Goal: Navigation & Orientation: Find specific page/section

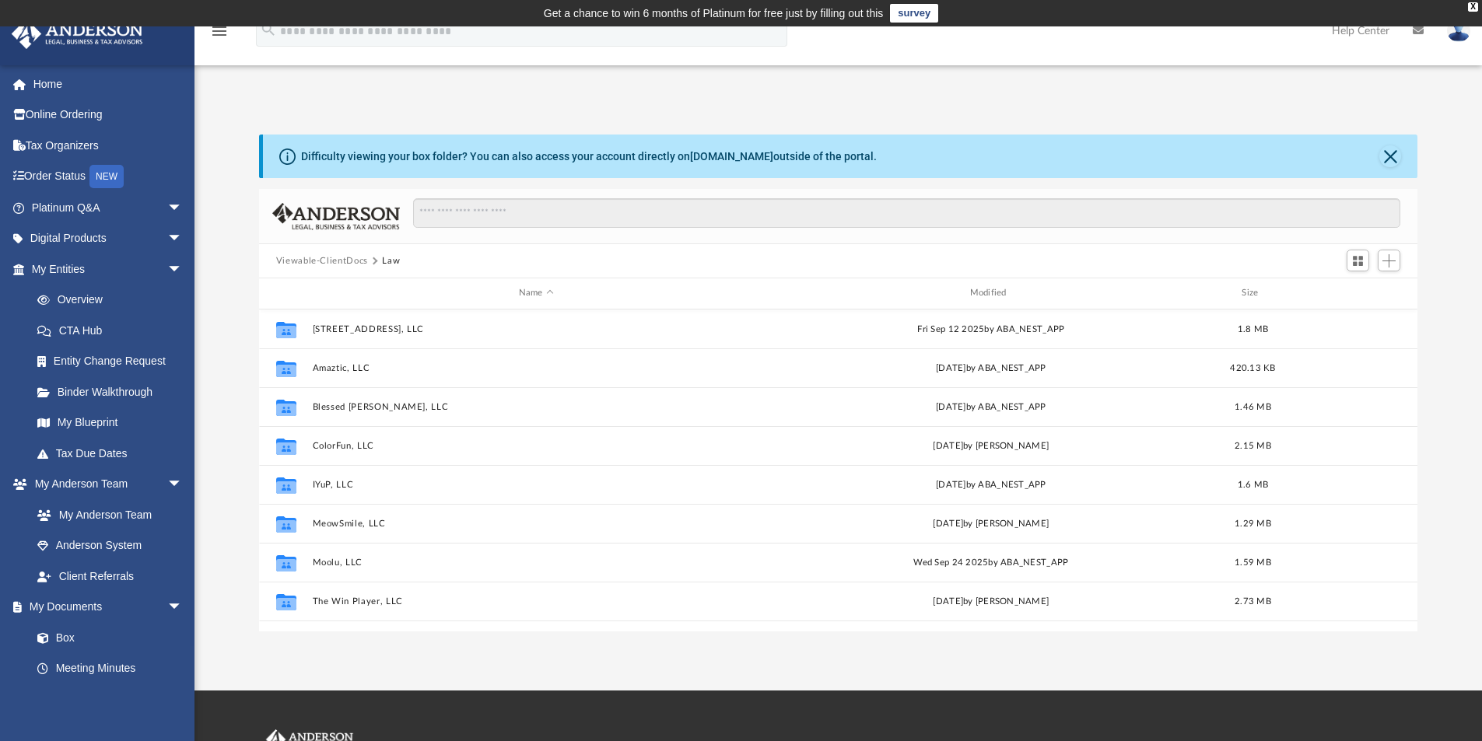
scroll to position [342, 1147]
click at [49, 93] on link "Home" at bounding box center [108, 83] width 195 height 31
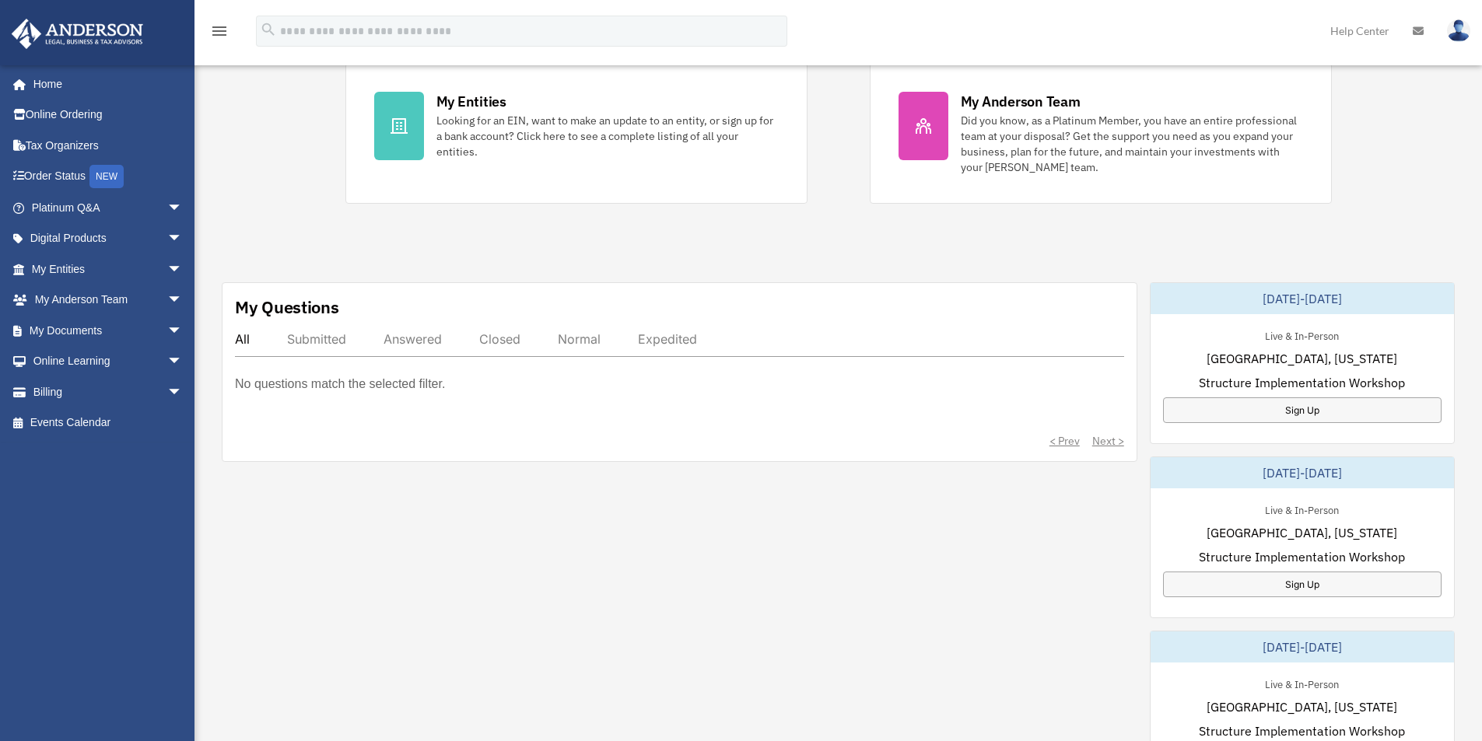
scroll to position [338, 0]
click at [511, 337] on div "Closed" at bounding box center [499, 339] width 41 height 16
click at [58, 278] on link "My Entities arrow_drop_down" at bounding box center [108, 269] width 195 height 31
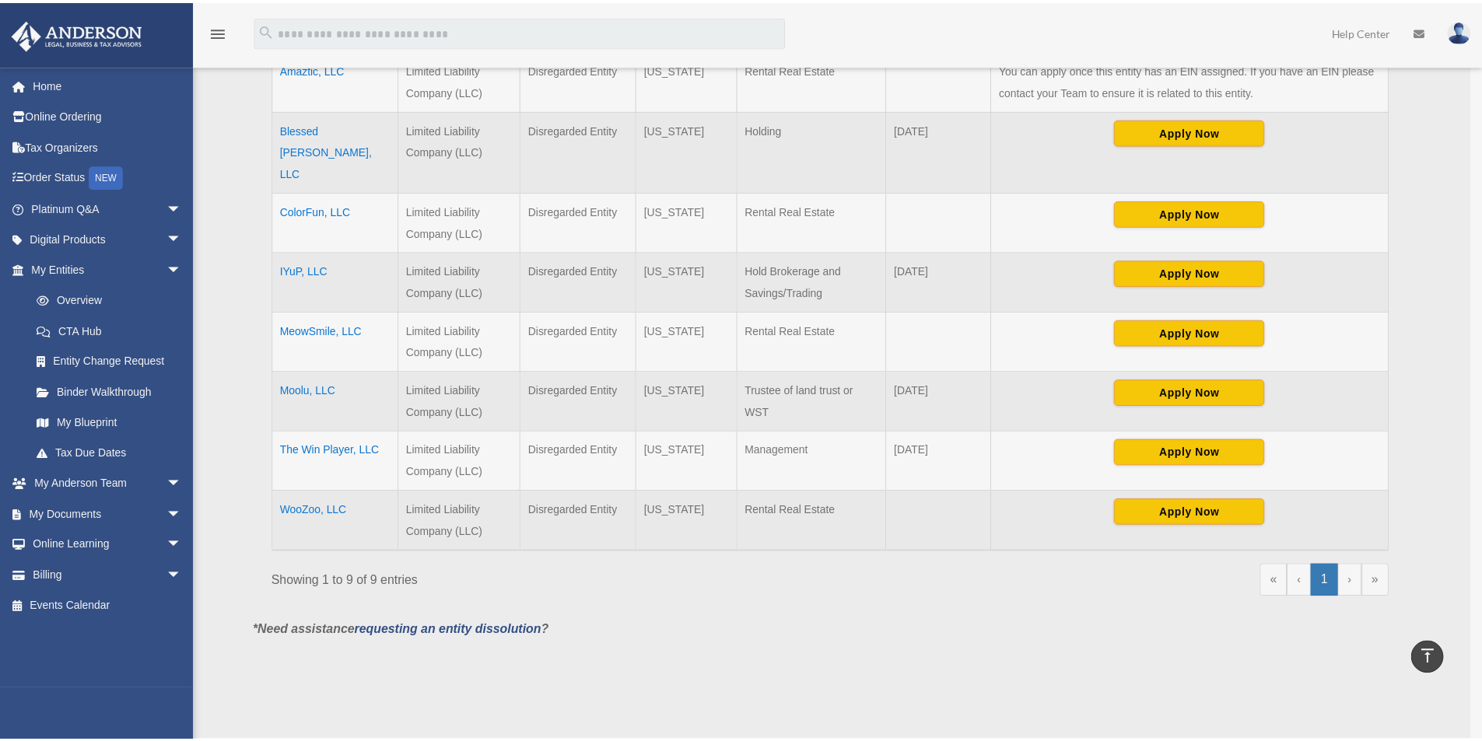
scroll to position [566, 0]
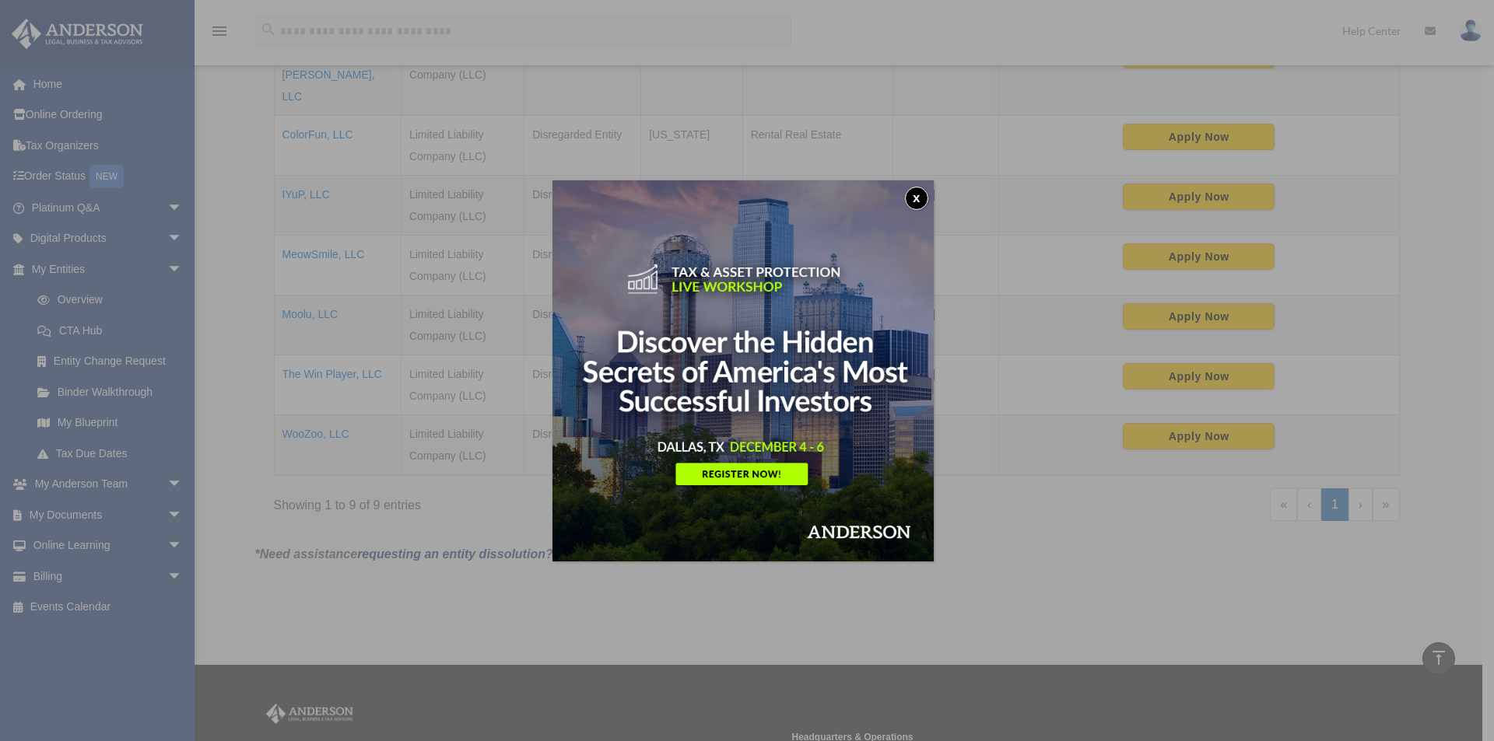
click at [921, 191] on button "x" at bounding box center [916, 198] width 23 height 23
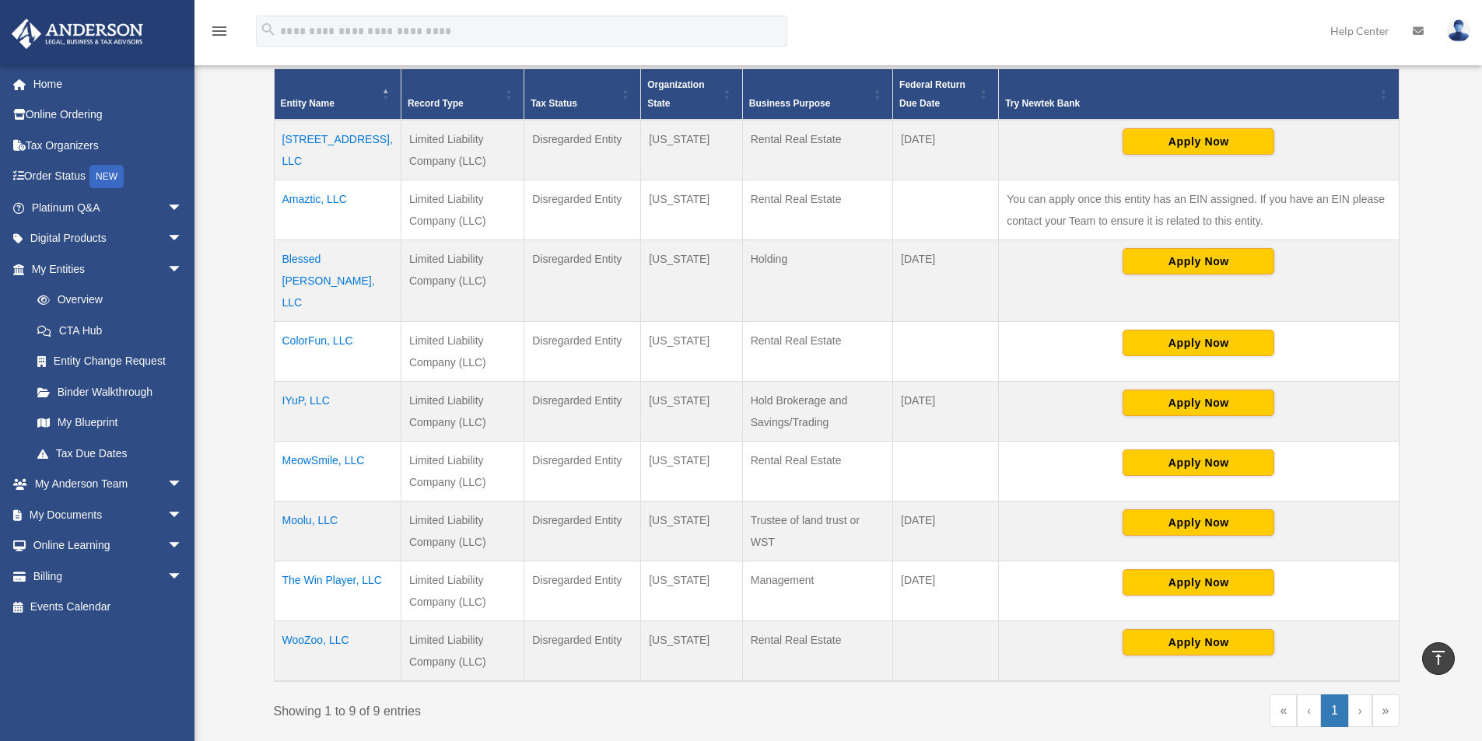
scroll to position [333, 0]
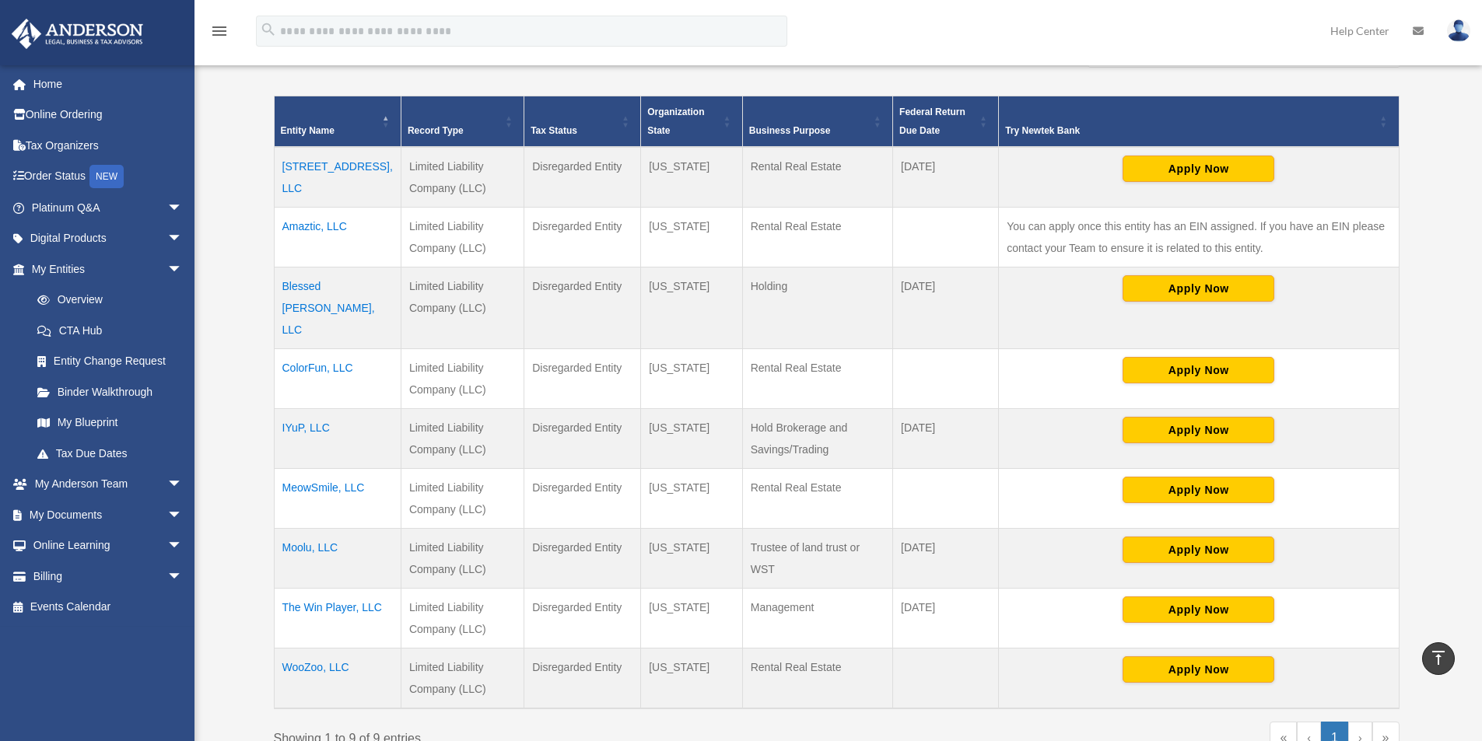
click at [317, 529] on td "Moolu, LLC" at bounding box center [337, 559] width 127 height 60
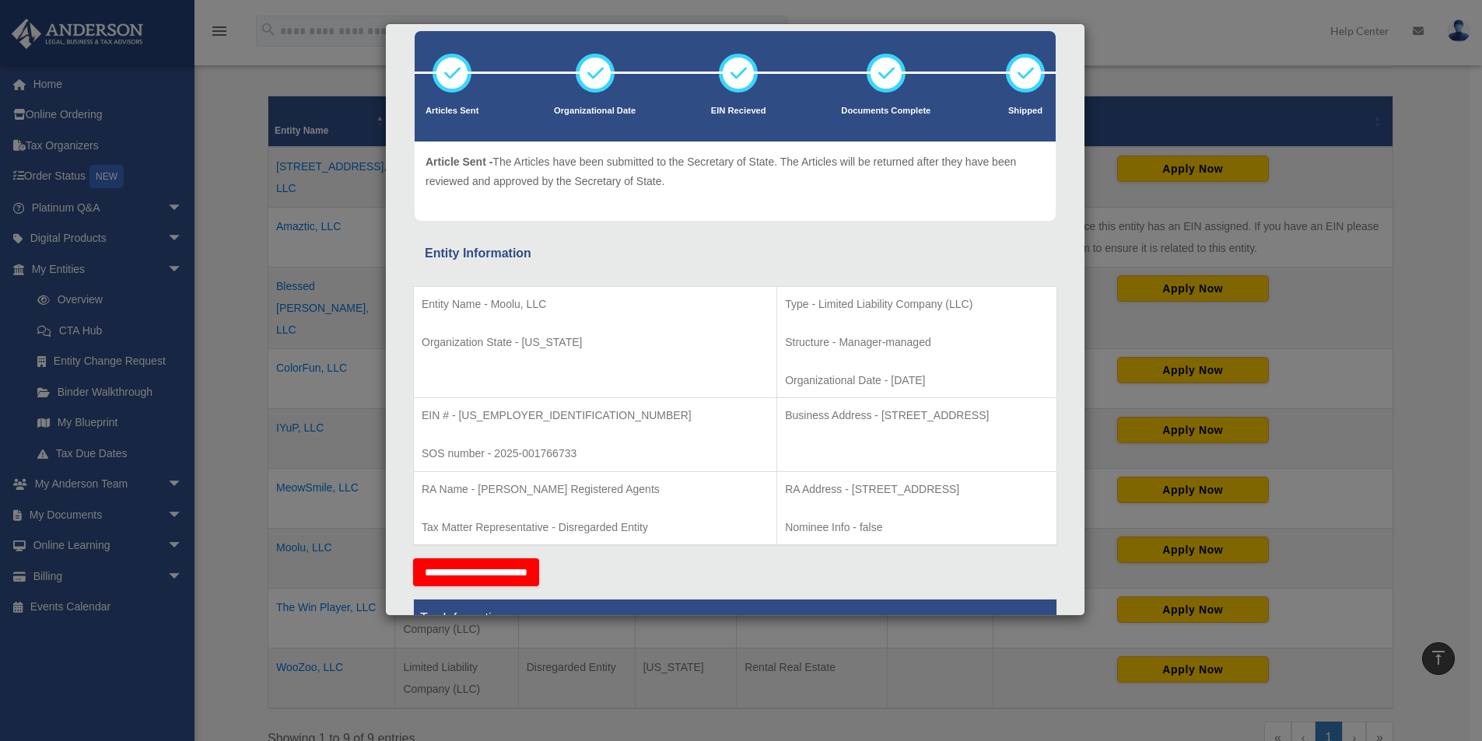
scroll to position [0, 0]
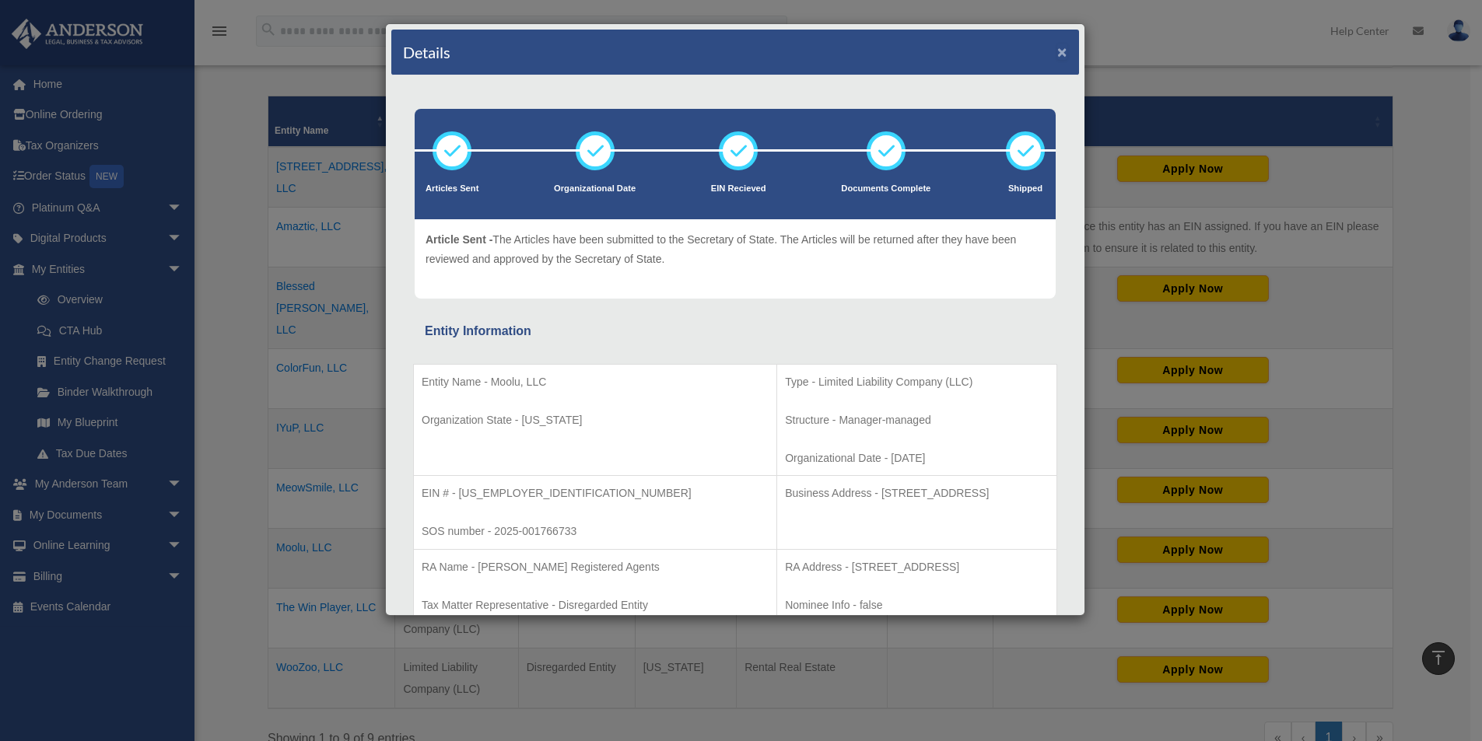
click at [1057, 50] on button "×" at bounding box center [1062, 52] width 10 height 16
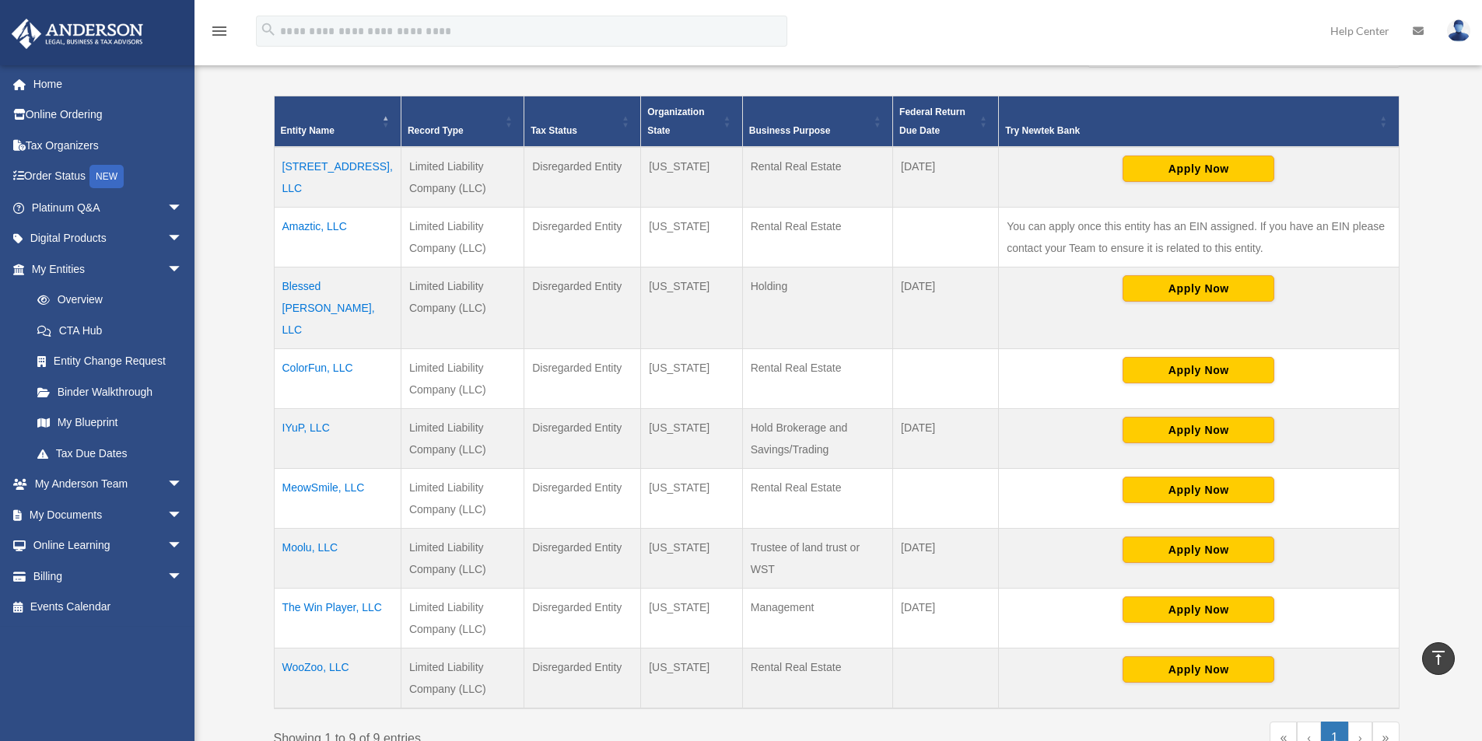
click at [334, 529] on td "Moolu, LLC" at bounding box center [337, 559] width 127 height 60
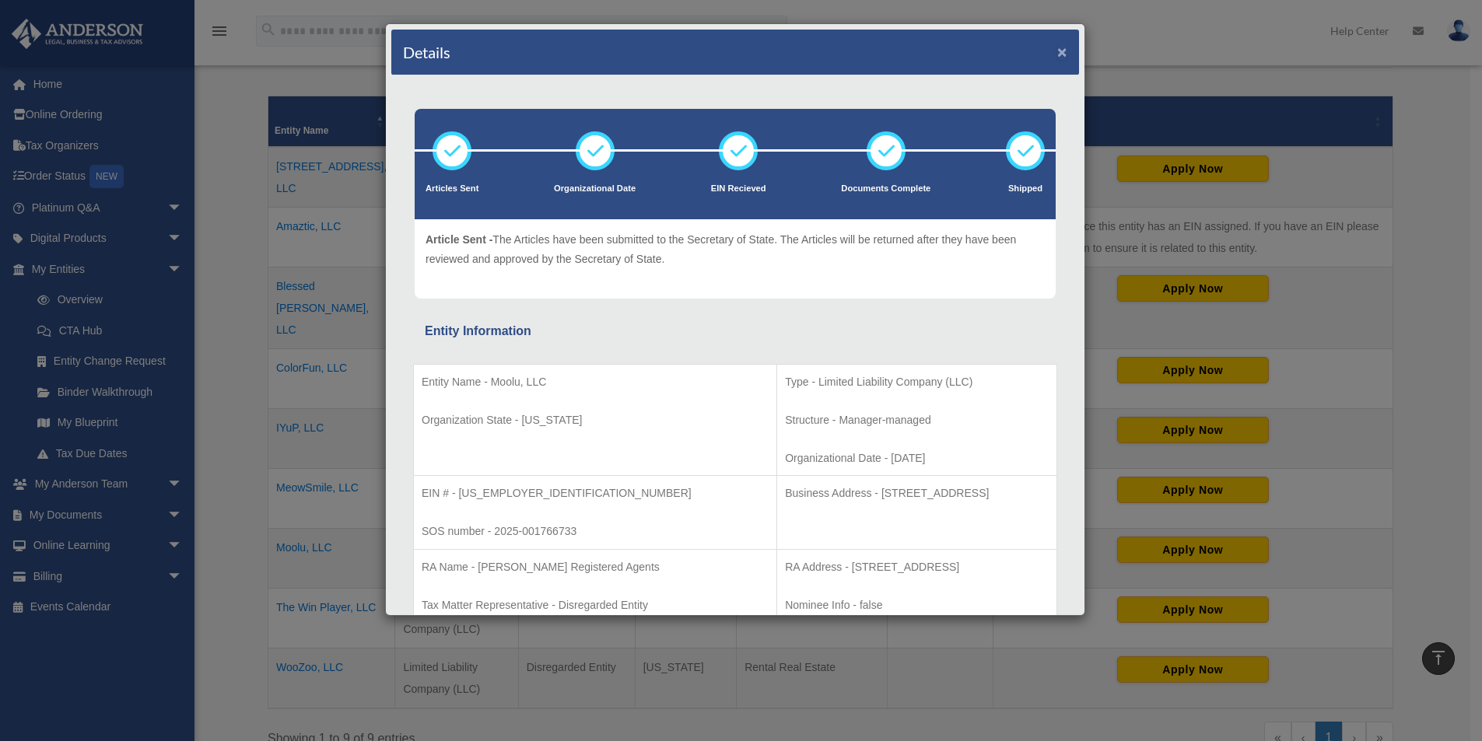
click at [1057, 56] on button "×" at bounding box center [1062, 52] width 10 height 16
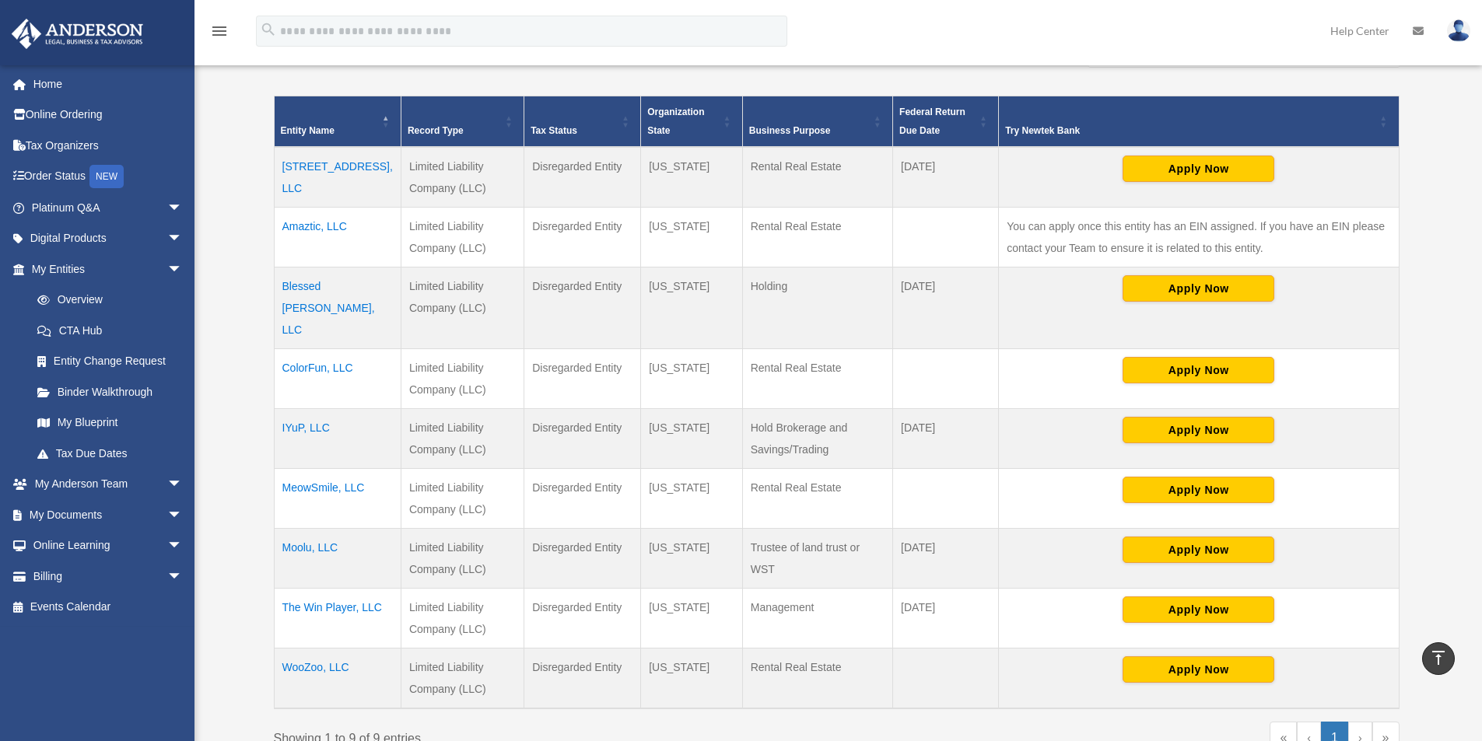
click at [317, 409] on td "IYuP, LLC" at bounding box center [337, 439] width 127 height 60
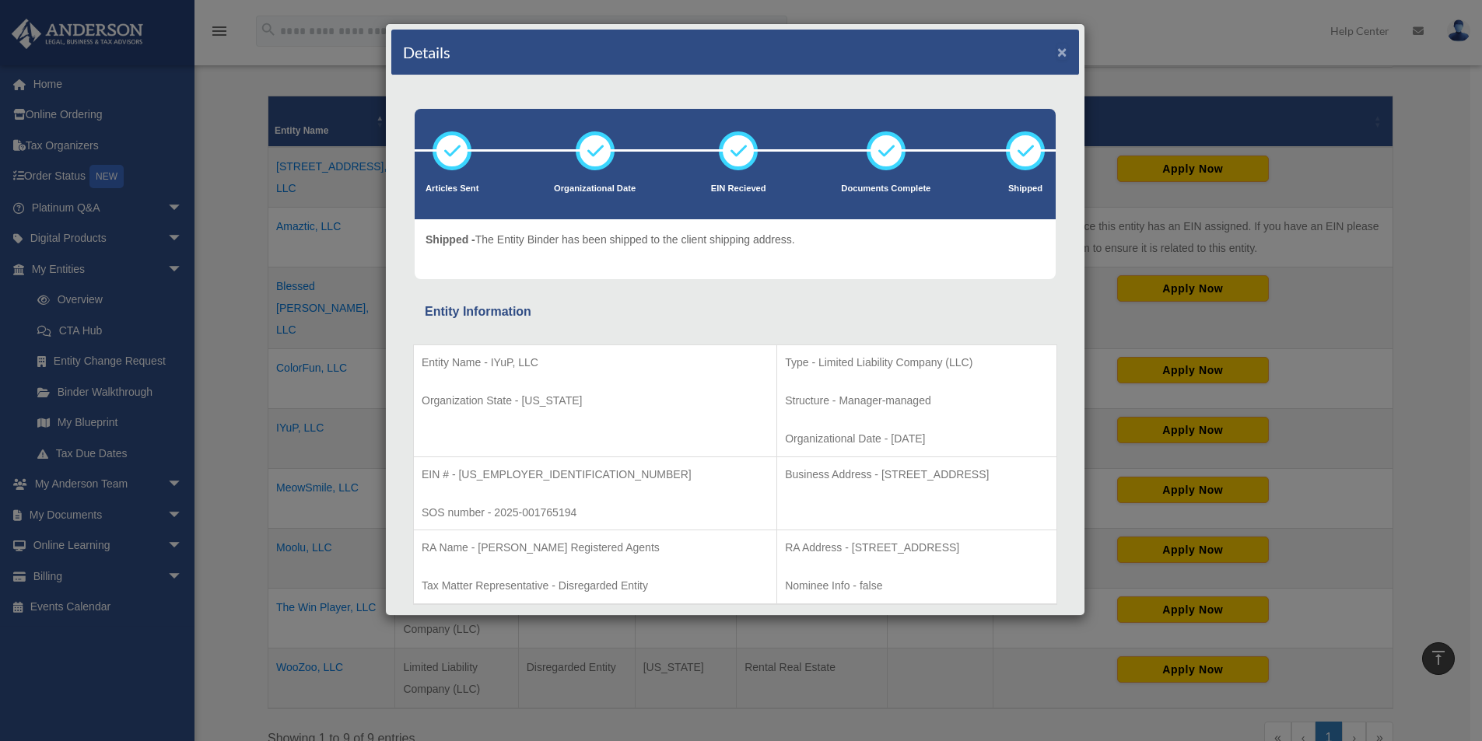
drag, startPoint x: 1049, startPoint y: 55, endPoint x: 781, endPoint y: 184, distance: 297.8
click at [1043, 68] on div "Details ×" at bounding box center [735, 53] width 688 height 46
click at [1057, 51] on button "×" at bounding box center [1062, 52] width 10 height 16
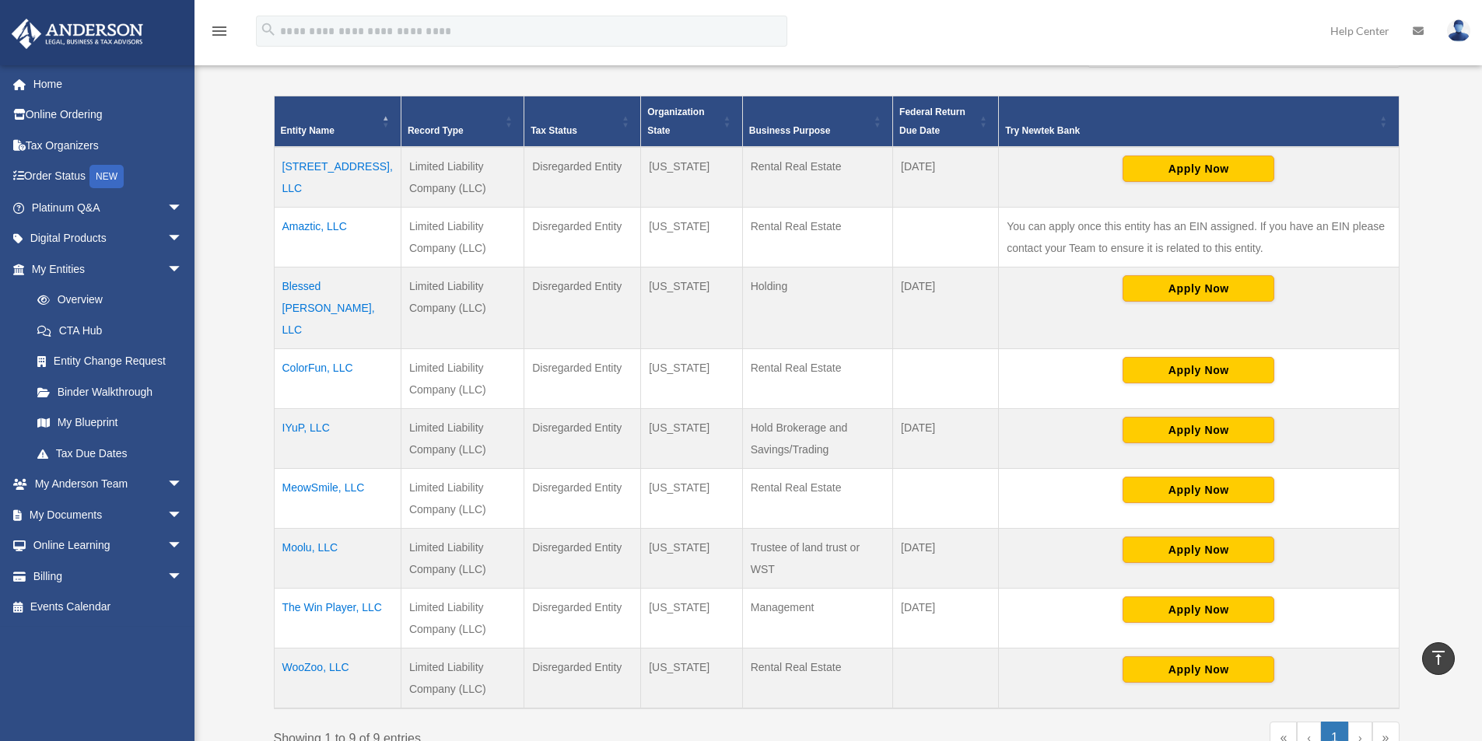
click at [306, 649] on td "WooZoo, LLC" at bounding box center [337, 679] width 127 height 61
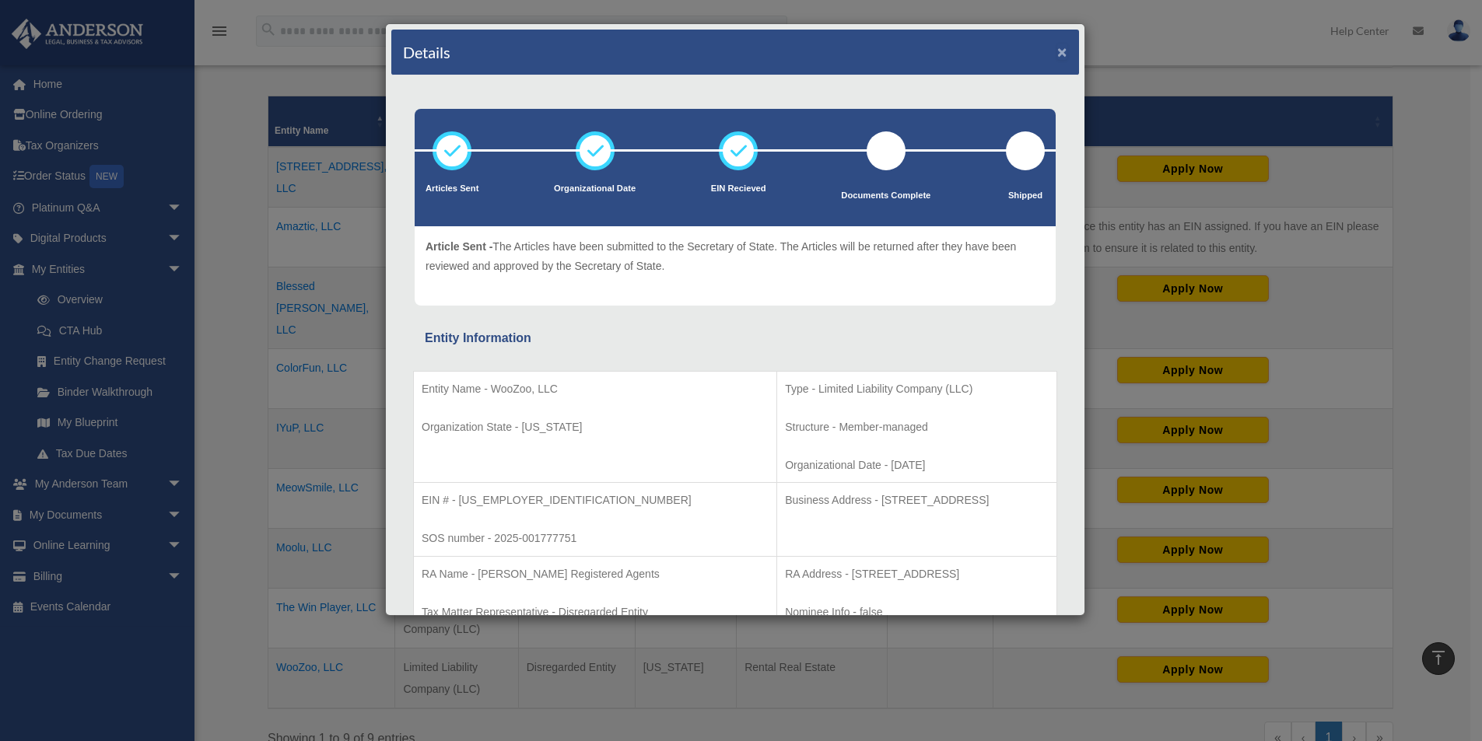
drag, startPoint x: 1053, startPoint y: 50, endPoint x: 1038, endPoint y: 63, distance: 19.8
click at [1057, 51] on button "×" at bounding box center [1062, 52] width 10 height 16
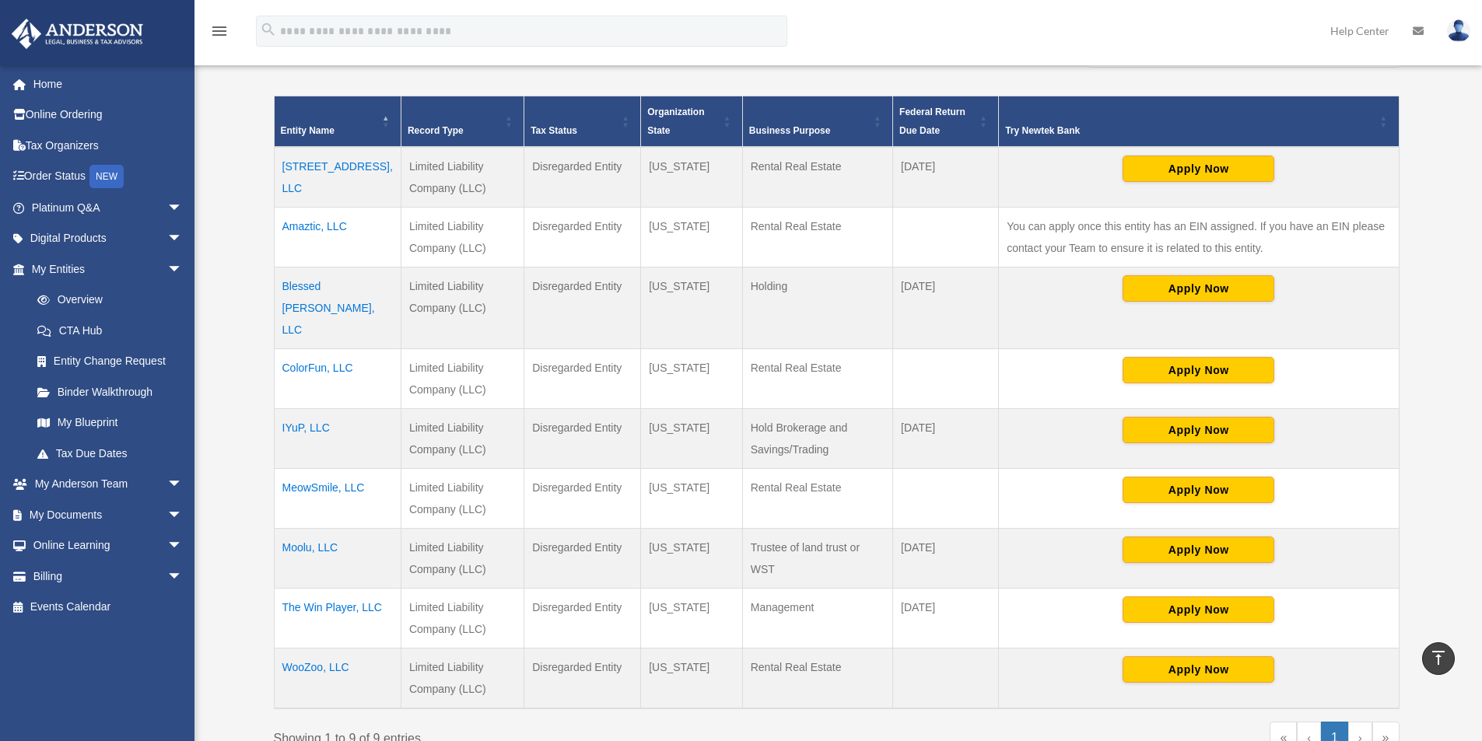
click at [320, 171] on td "6520 Debs Ave, LLC" at bounding box center [337, 177] width 127 height 61
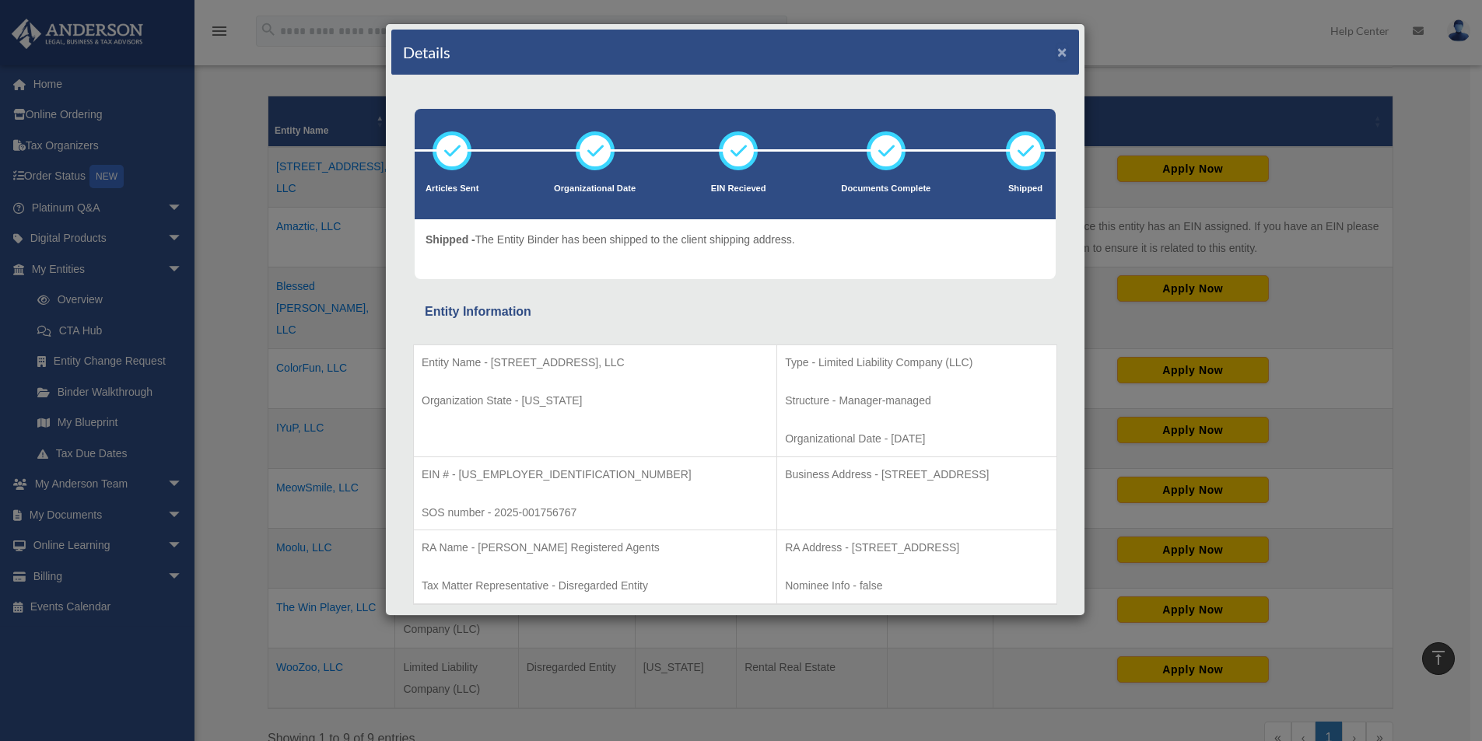
click at [1057, 52] on button "×" at bounding box center [1062, 52] width 10 height 16
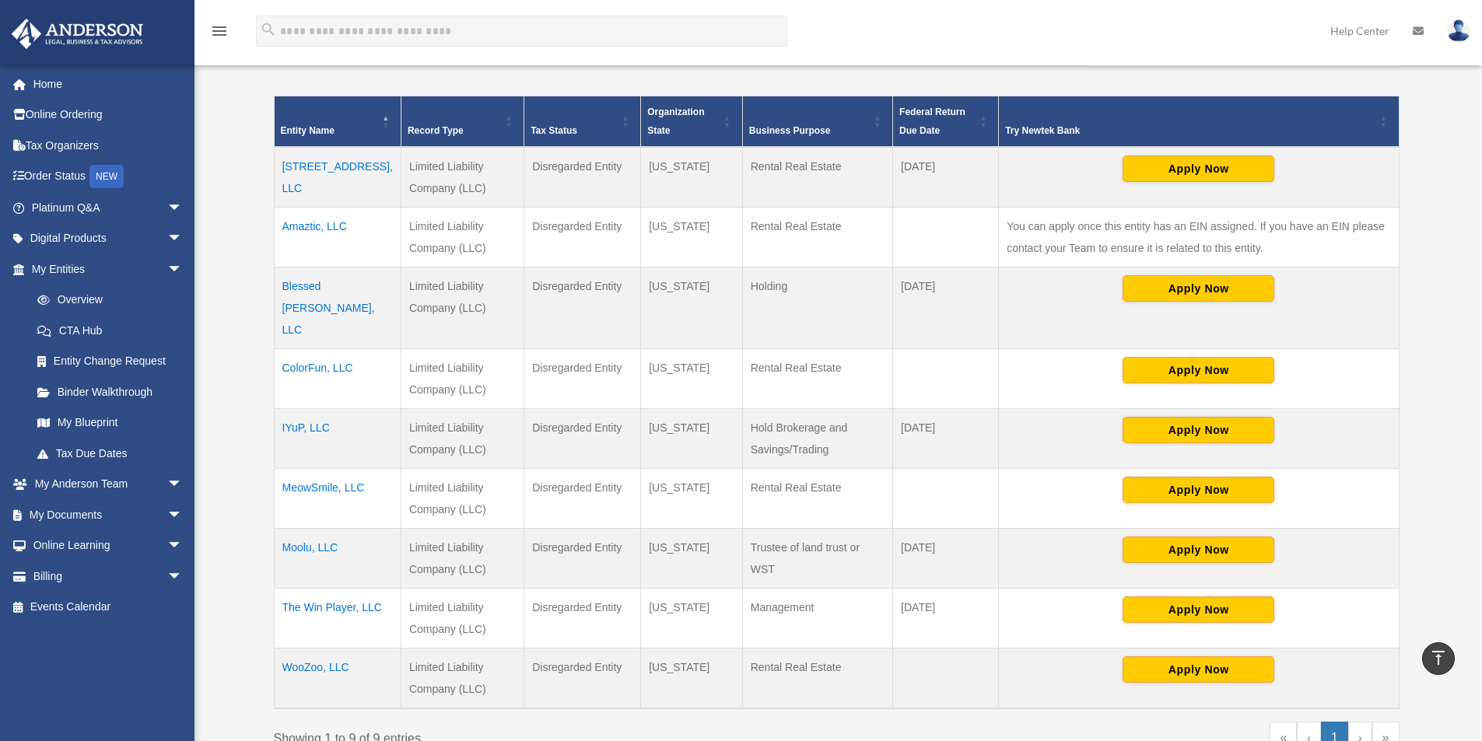
click at [329, 227] on td "Amaztic, LLC" at bounding box center [337, 238] width 127 height 60
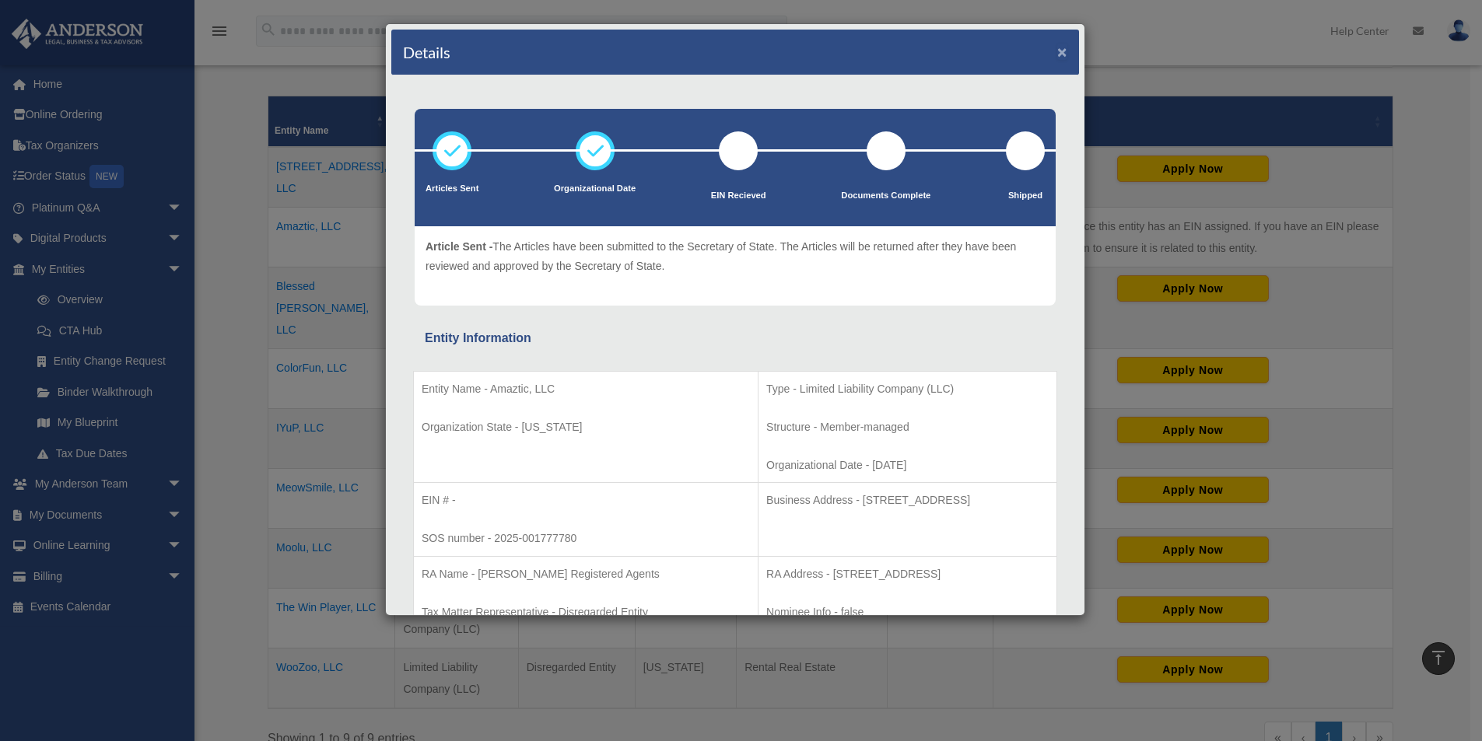
click at [1057, 49] on button "×" at bounding box center [1062, 52] width 10 height 16
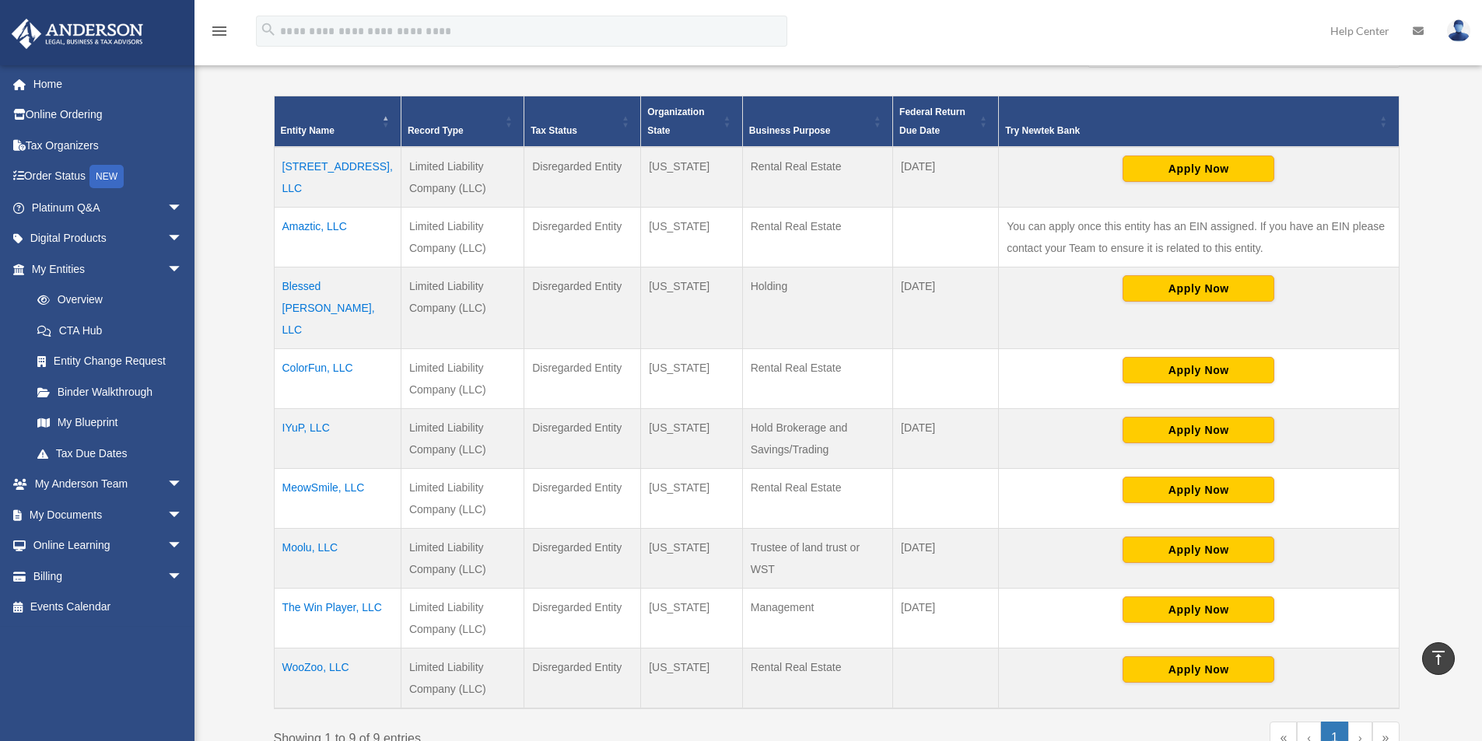
click at [327, 285] on td "Blessed Dino Doll, LLC" at bounding box center [337, 309] width 127 height 82
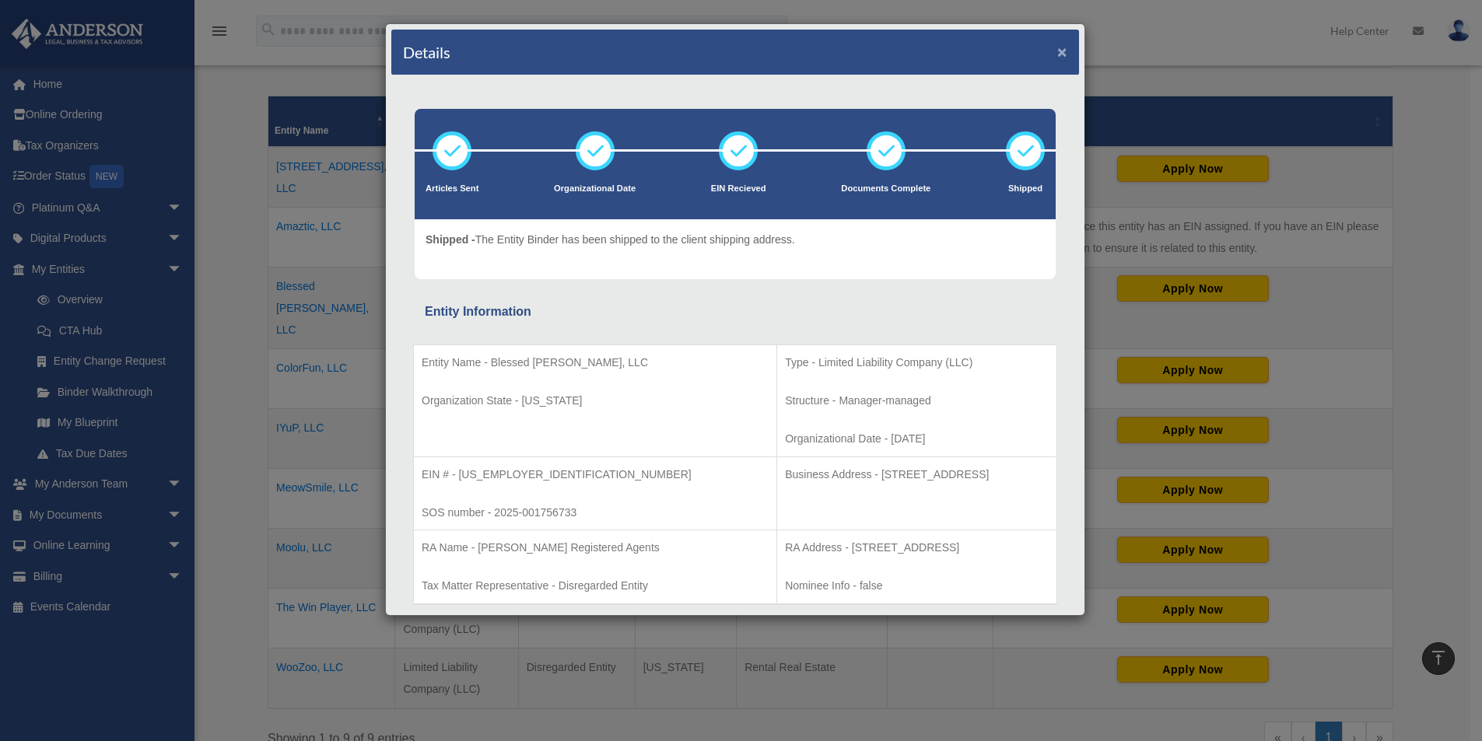
click at [1057, 55] on button "×" at bounding box center [1062, 52] width 10 height 16
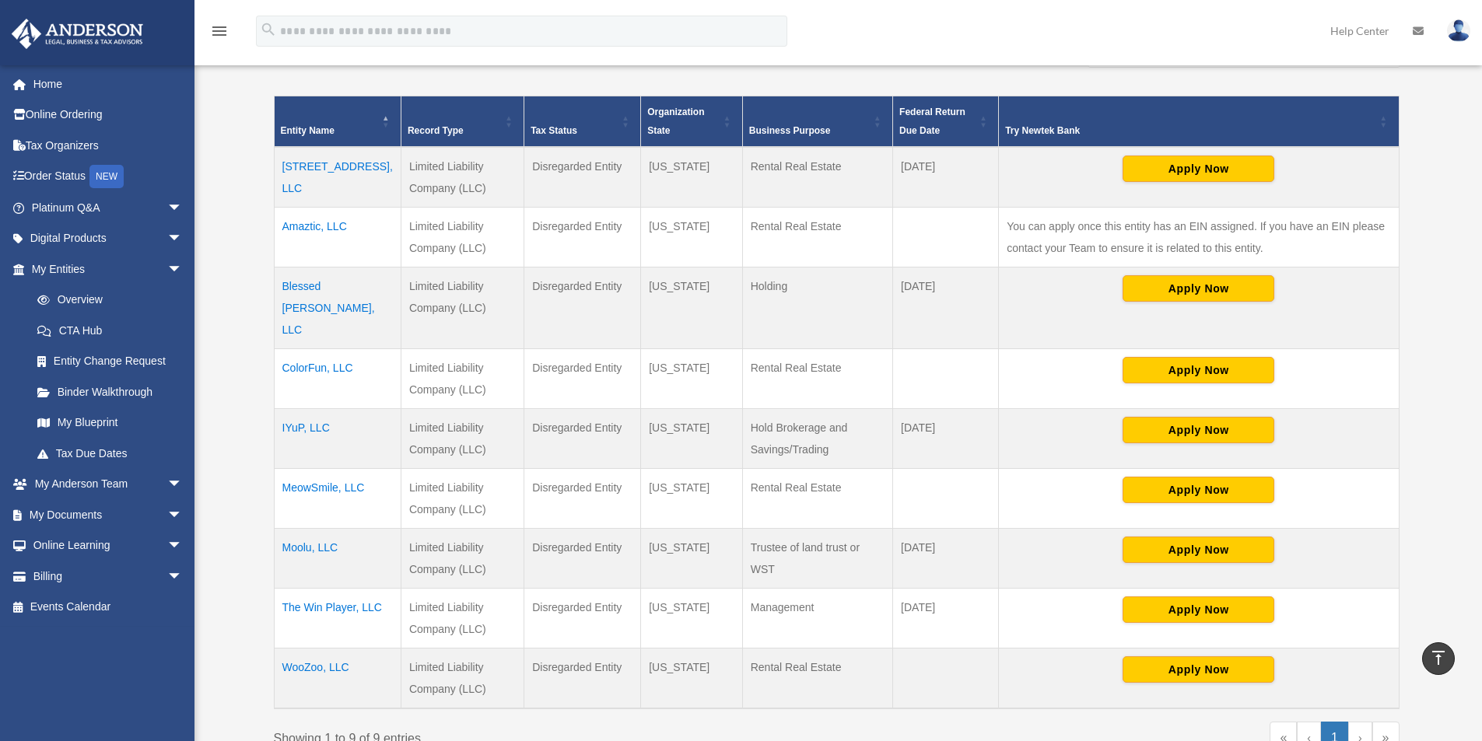
click at [336, 349] on td "ColorFun, LLC" at bounding box center [337, 379] width 127 height 60
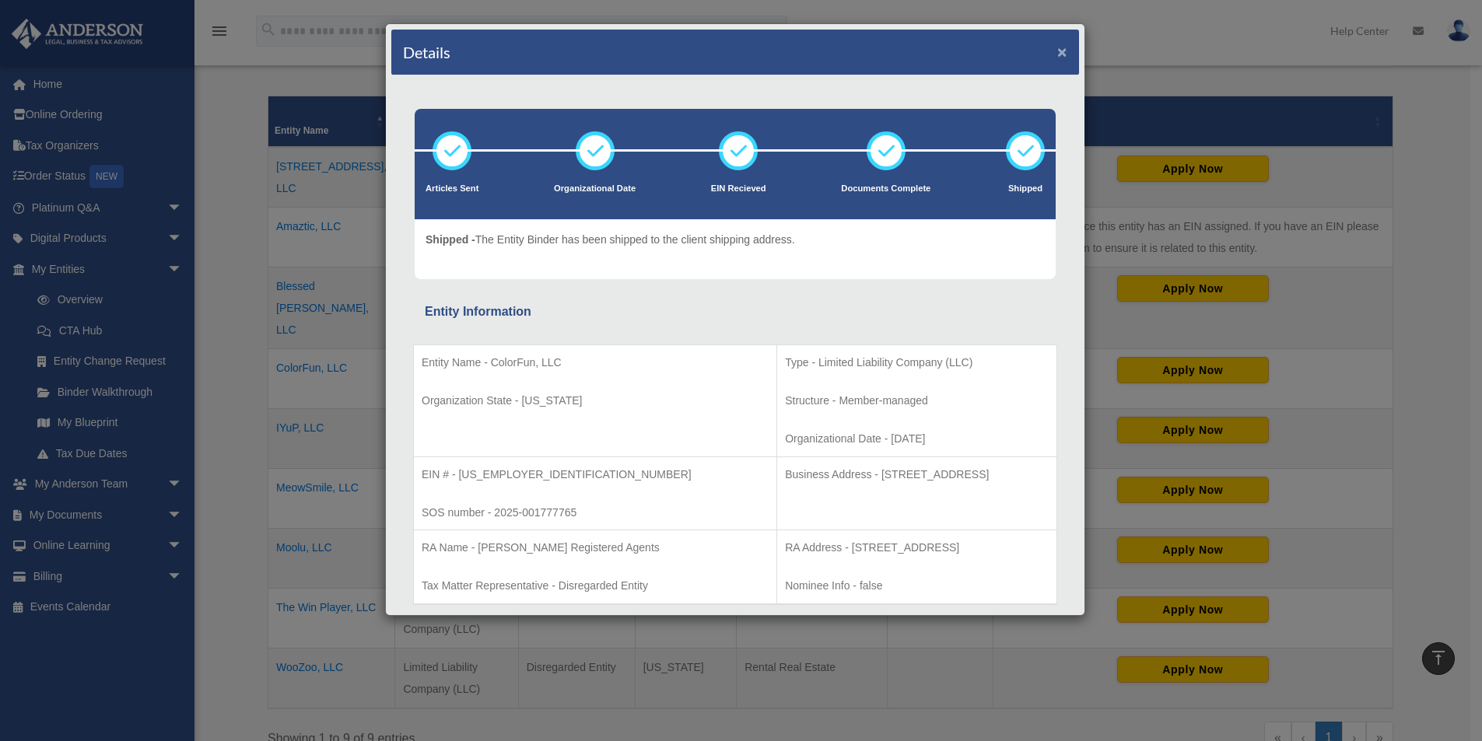
click at [1057, 48] on button "×" at bounding box center [1062, 52] width 10 height 16
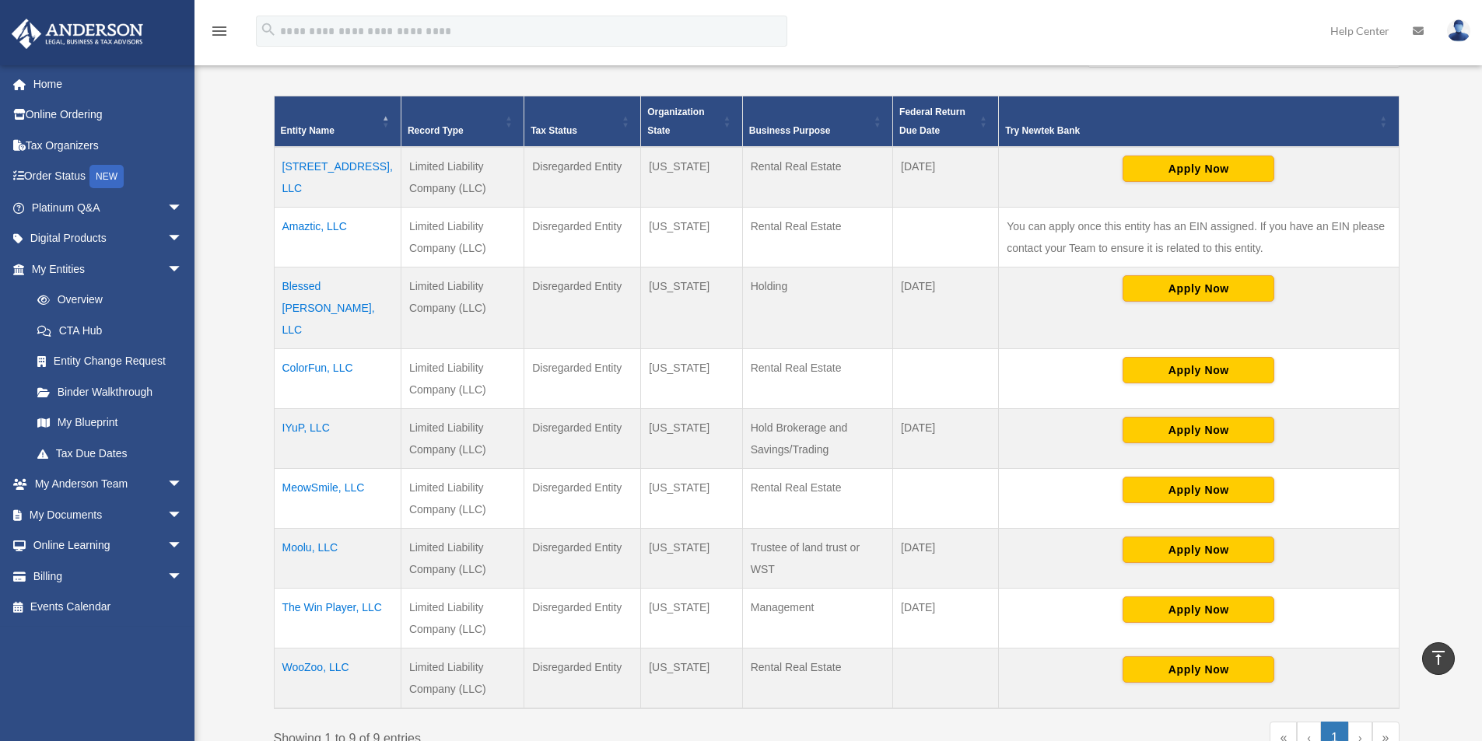
click at [335, 469] on td "MeowSmile, LLC" at bounding box center [337, 499] width 127 height 60
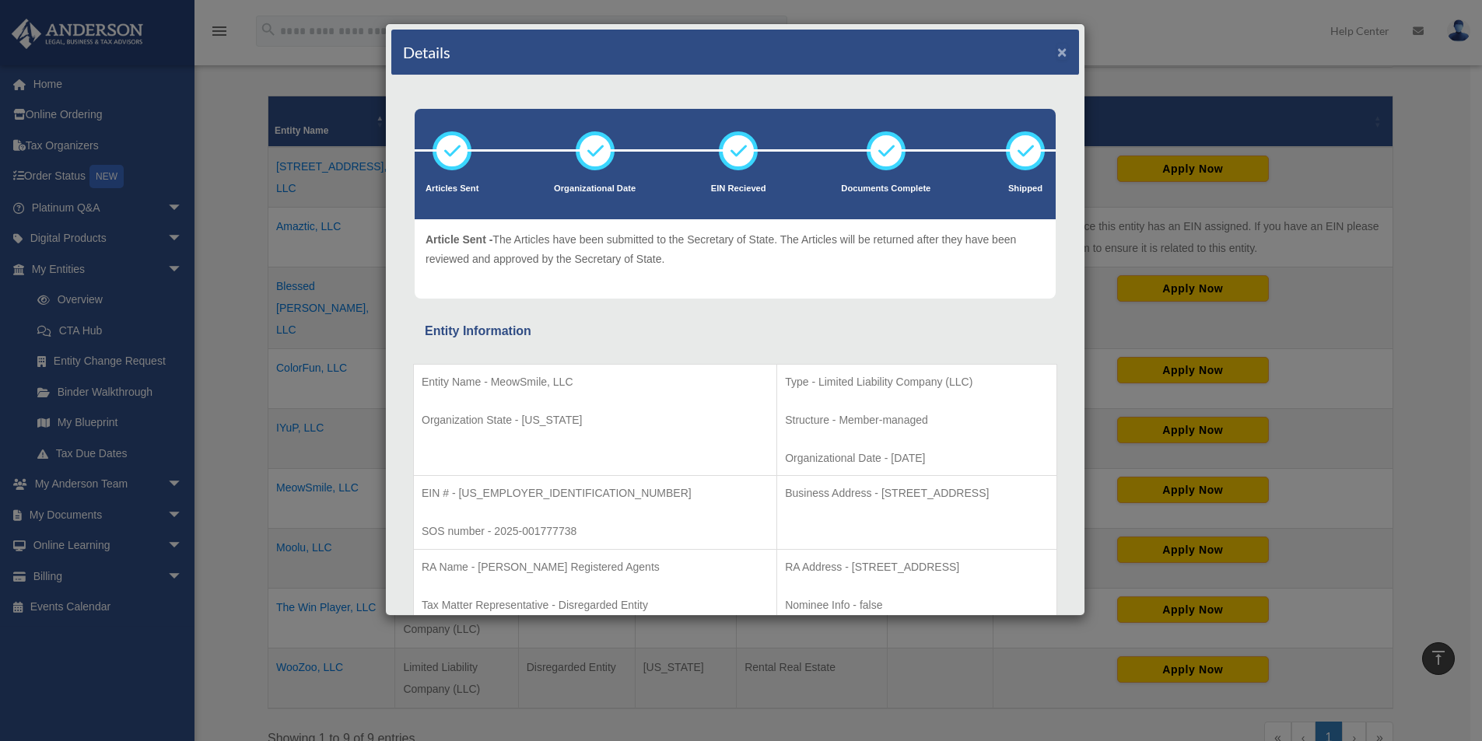
click at [1057, 51] on button "×" at bounding box center [1062, 52] width 10 height 16
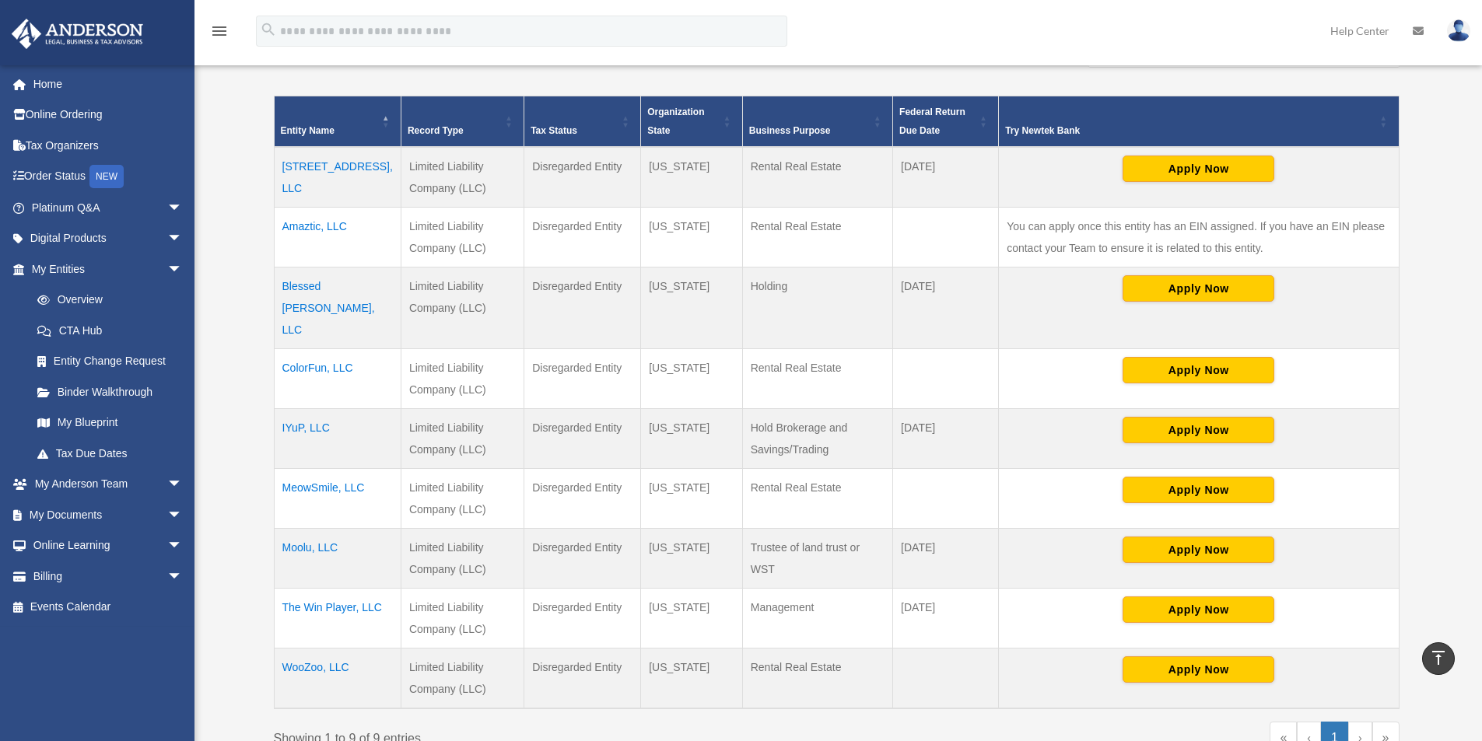
click at [320, 589] on td "The Win Player, LLC" at bounding box center [337, 619] width 127 height 60
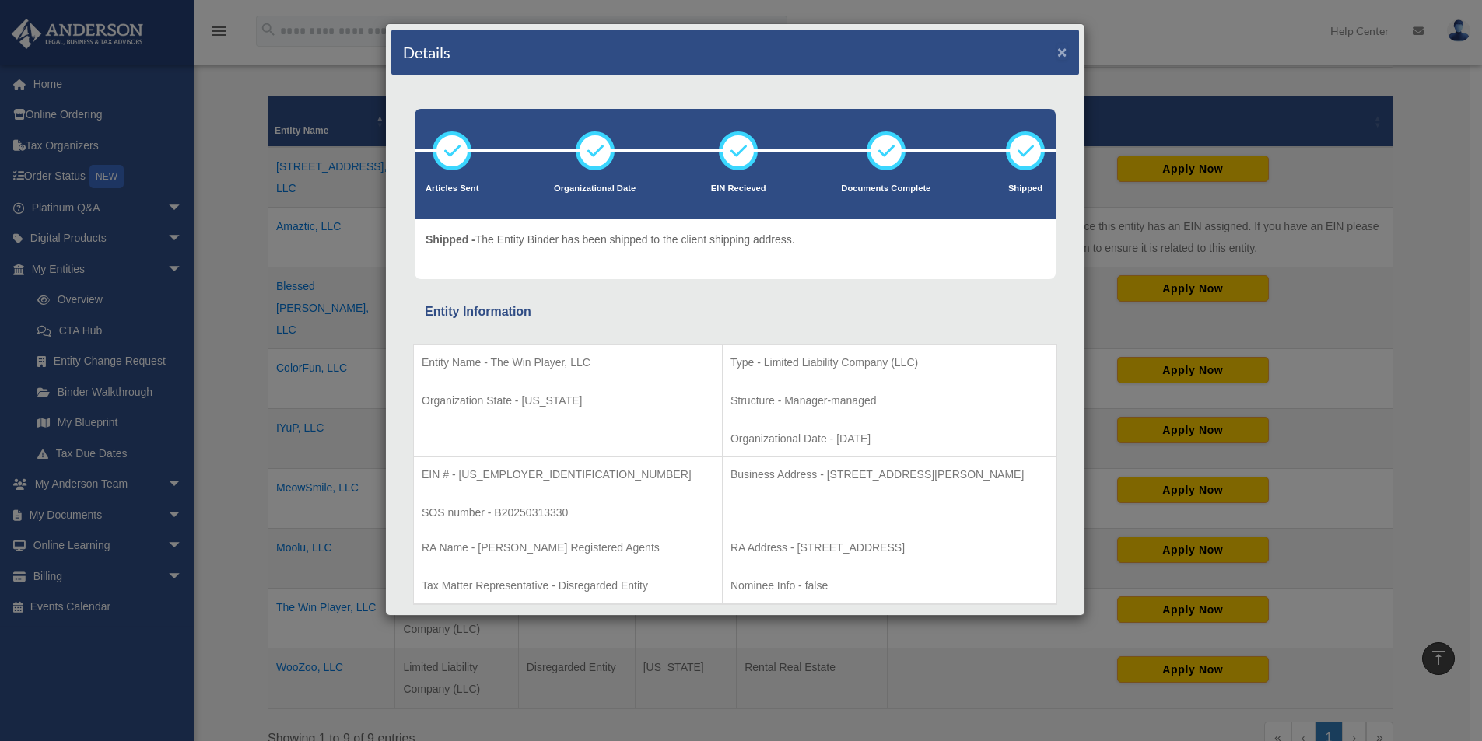
click at [1057, 51] on button "×" at bounding box center [1062, 52] width 10 height 16
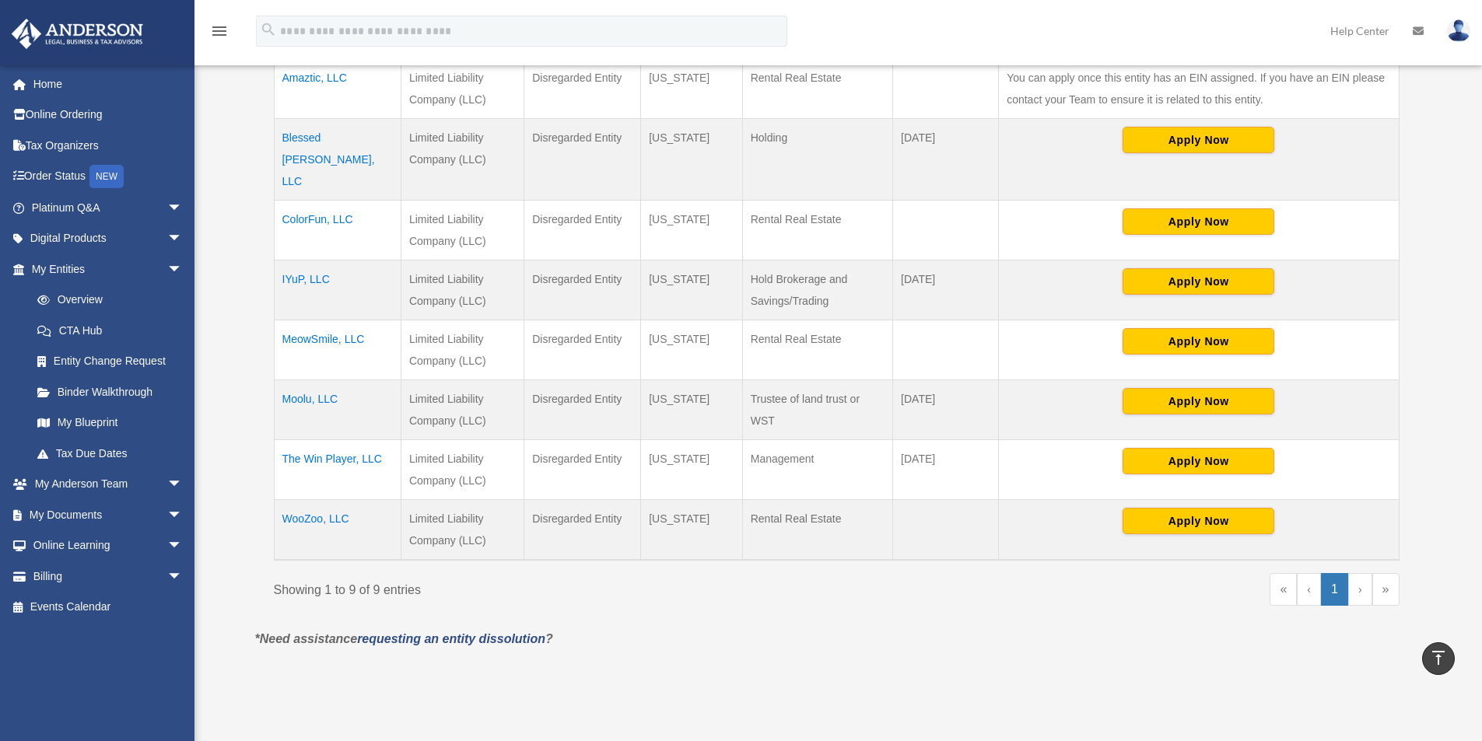
scroll to position [488, 0]
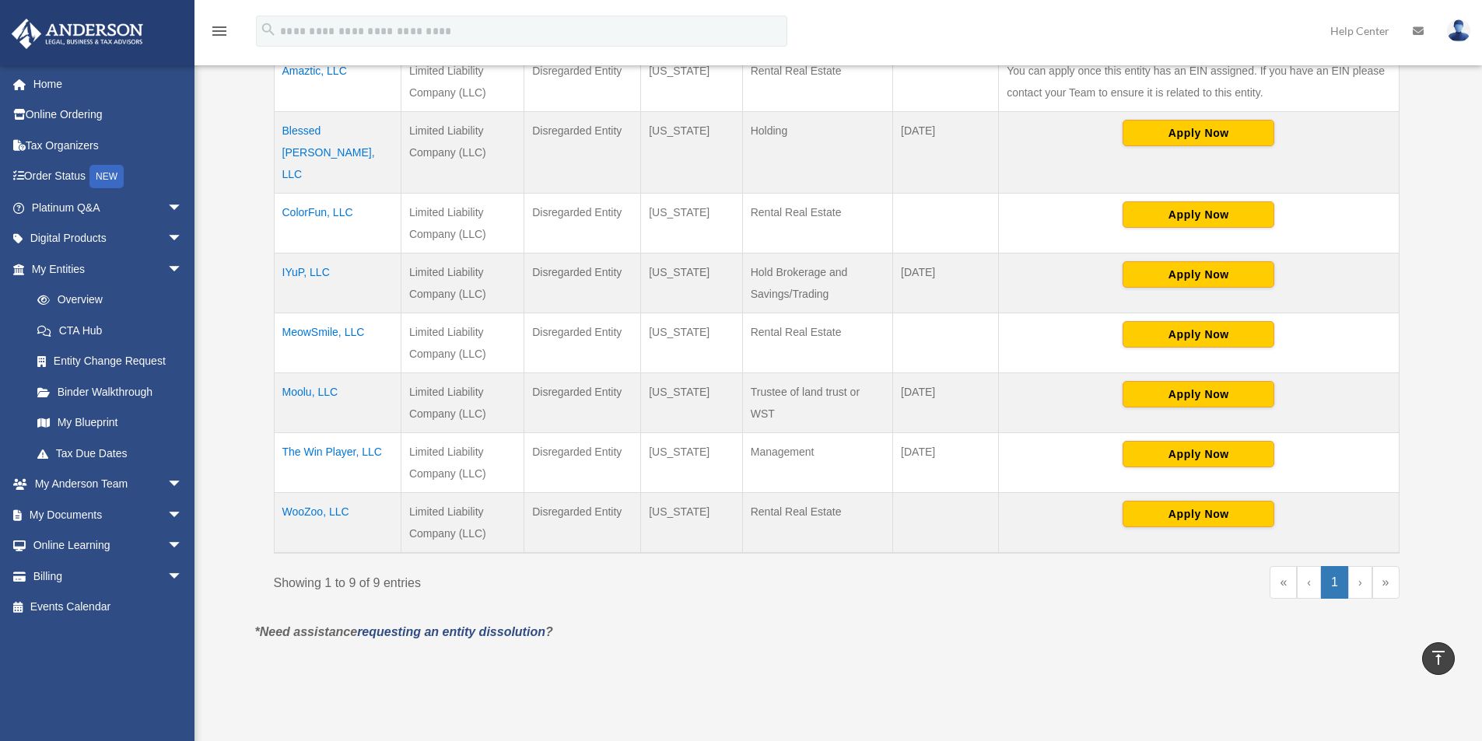
click at [341, 493] on td "WooZoo, LLC" at bounding box center [337, 523] width 127 height 61
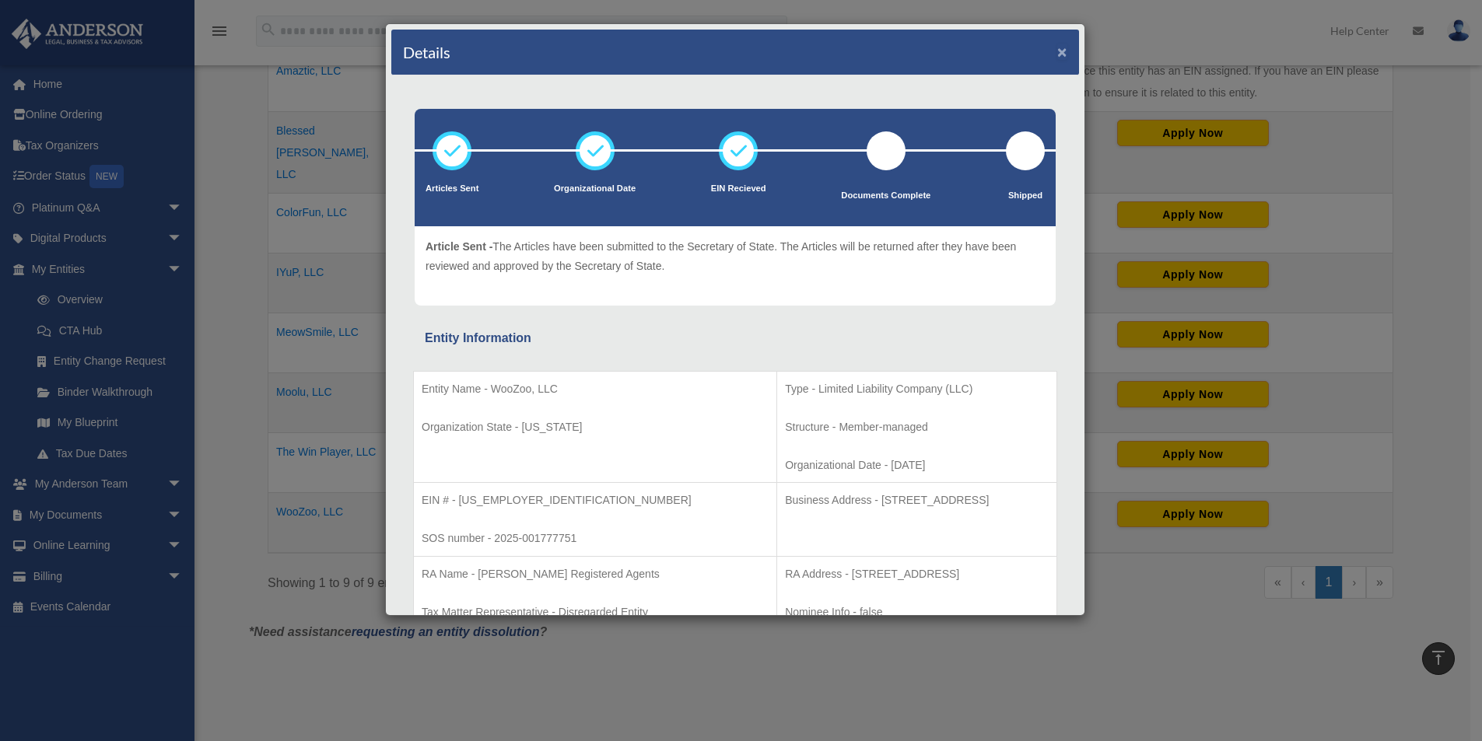
drag, startPoint x: 1050, startPoint y: 52, endPoint x: 828, endPoint y: 219, distance: 277.7
click at [1057, 54] on button "×" at bounding box center [1062, 52] width 10 height 16
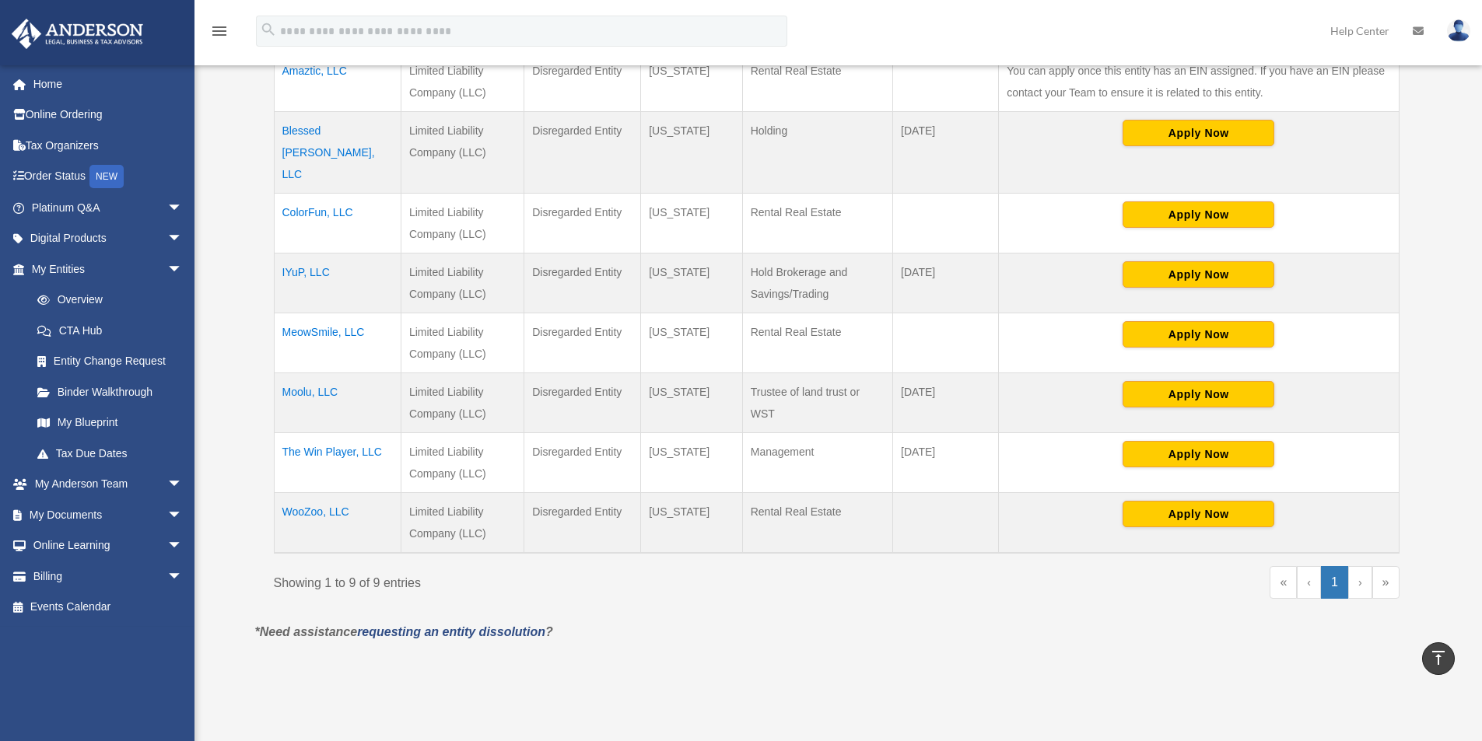
click at [318, 433] on td "The Win Player, LLC" at bounding box center [337, 463] width 127 height 60
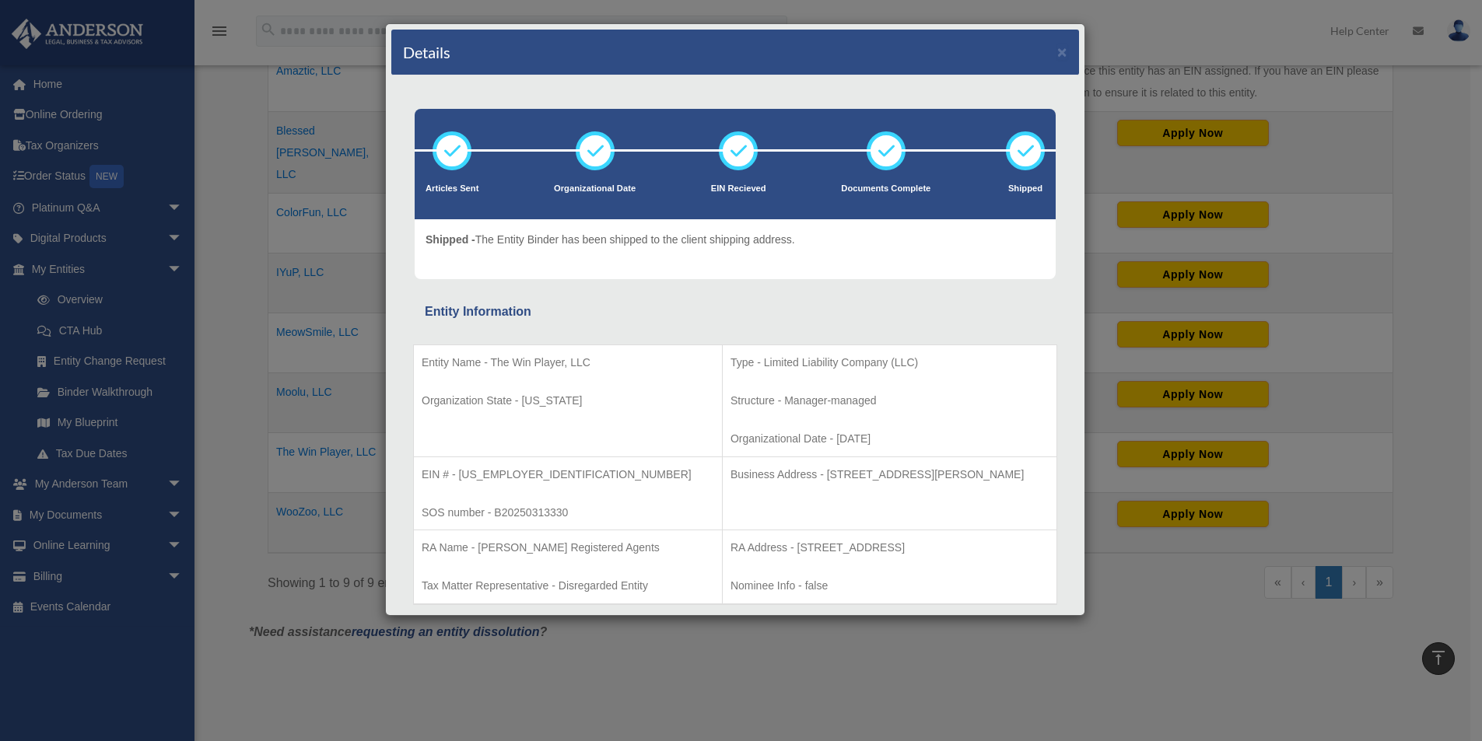
click at [1056, 50] on div "Details ×" at bounding box center [735, 53] width 688 height 46
click at [1057, 54] on button "×" at bounding box center [1062, 52] width 10 height 16
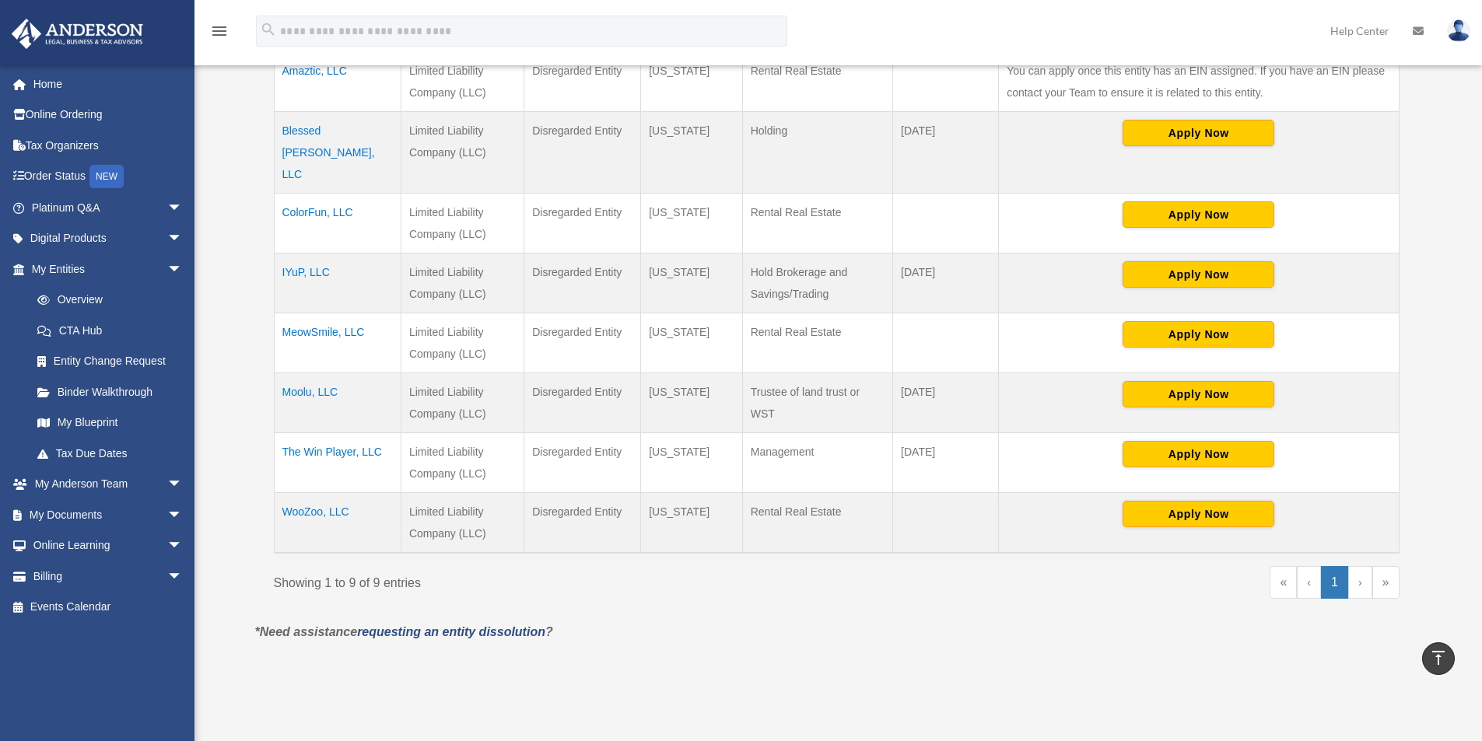
click at [323, 373] on td "Moolu, LLC" at bounding box center [337, 403] width 127 height 60
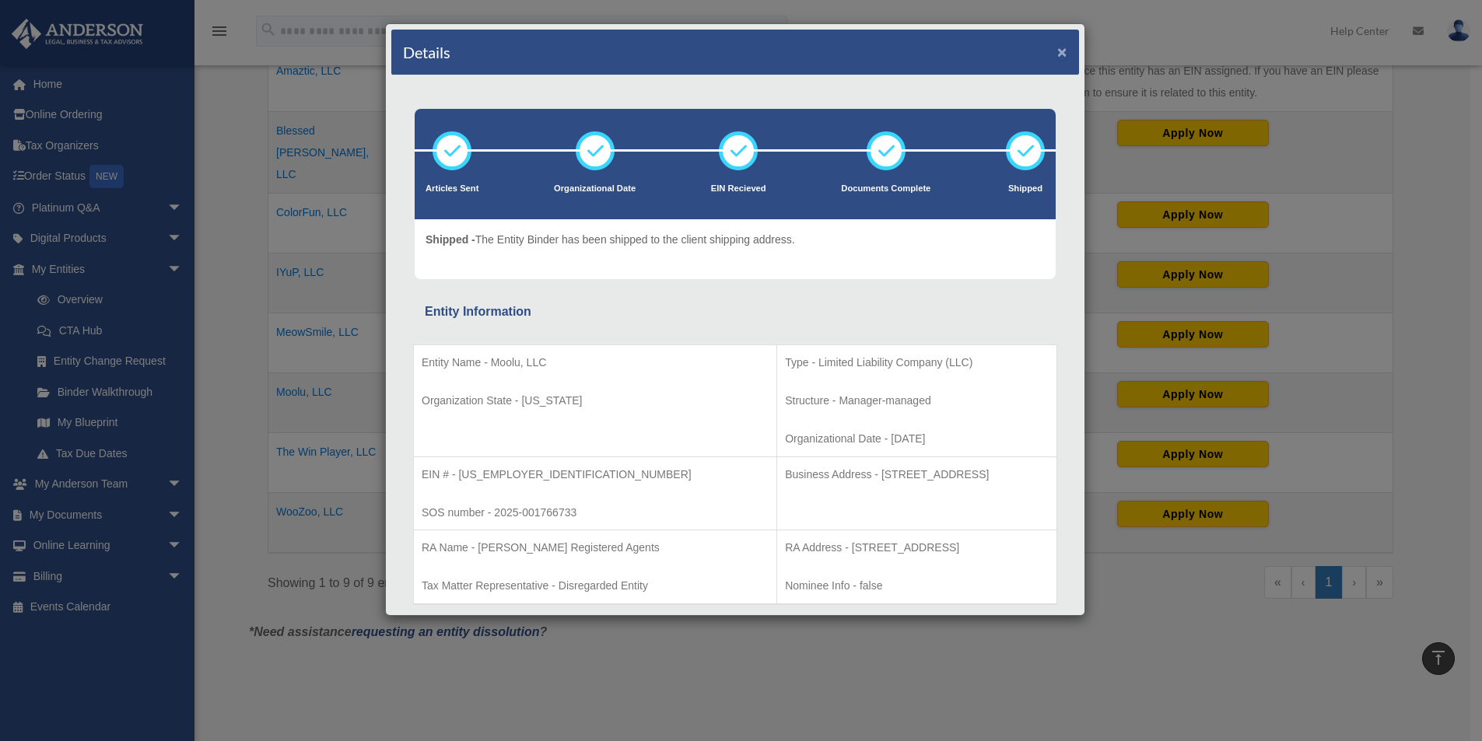
click at [1057, 54] on button "×" at bounding box center [1062, 52] width 10 height 16
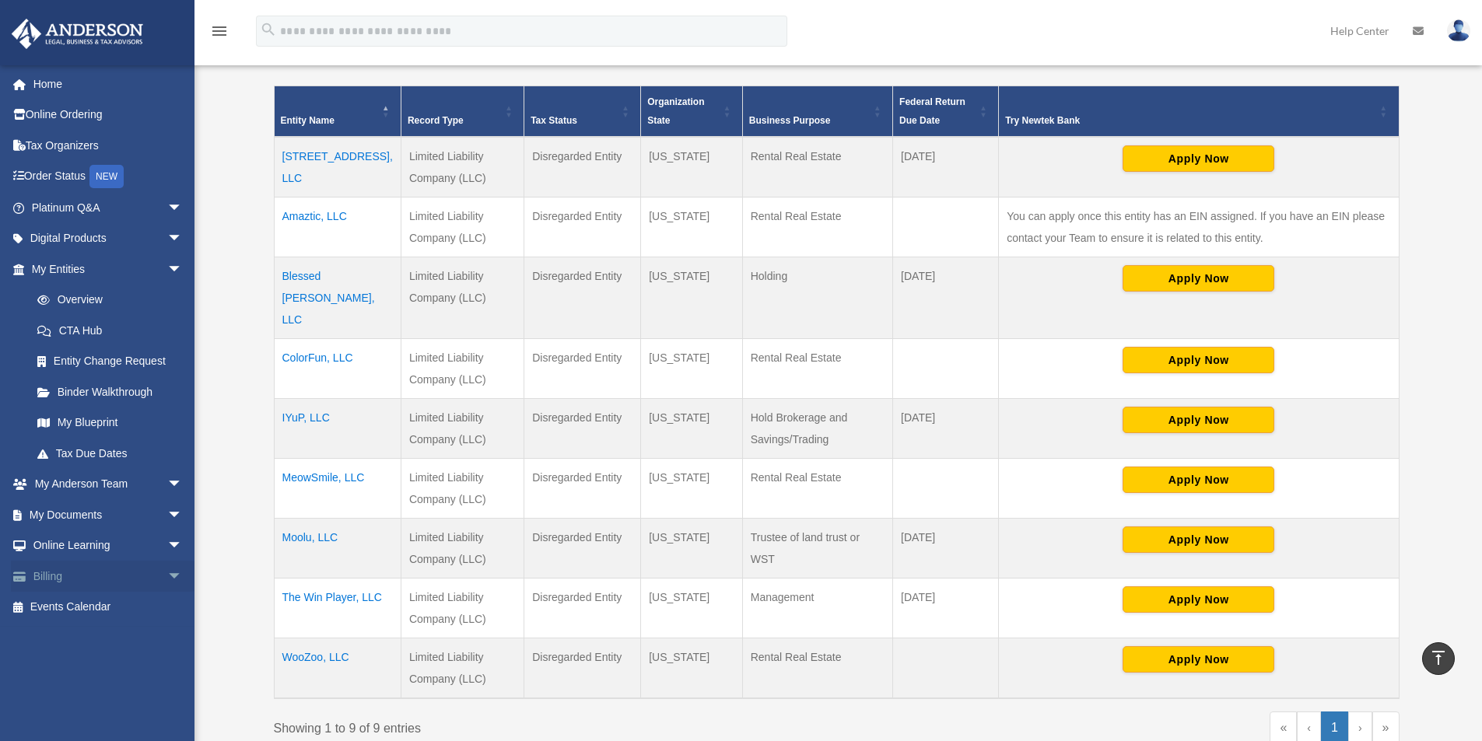
scroll to position [411, 0]
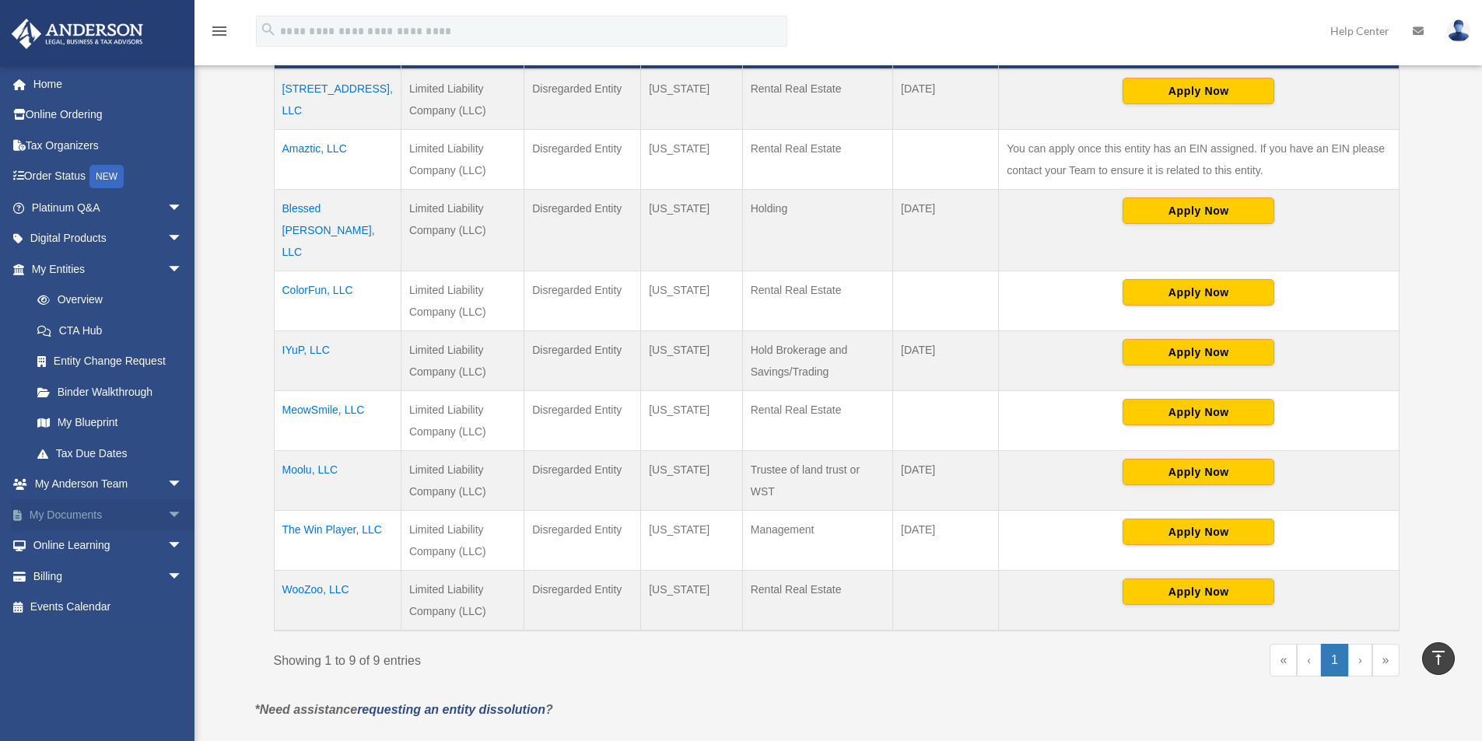
click at [71, 517] on link "My Documents arrow_drop_down" at bounding box center [108, 514] width 195 height 31
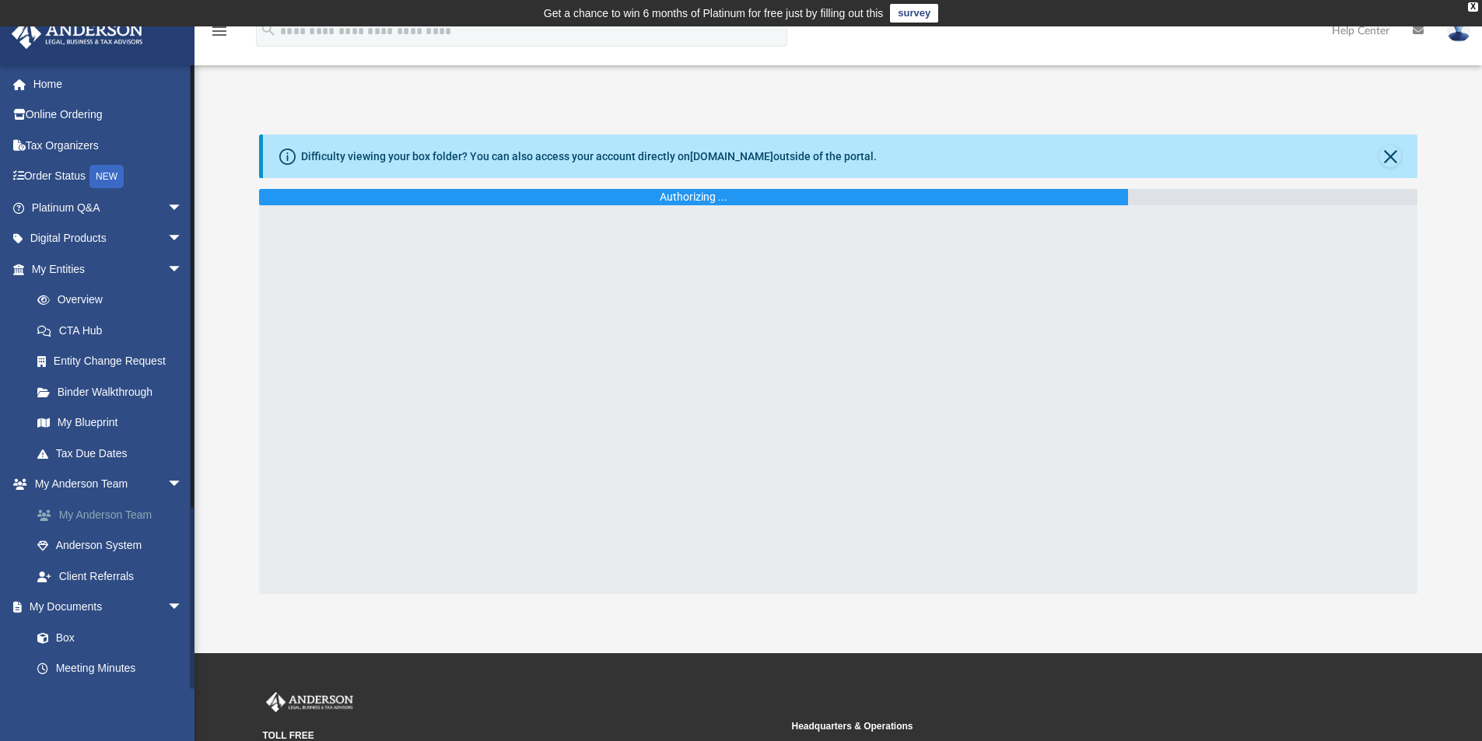
click at [116, 515] on link "My Anderson Team" at bounding box center [114, 514] width 184 height 31
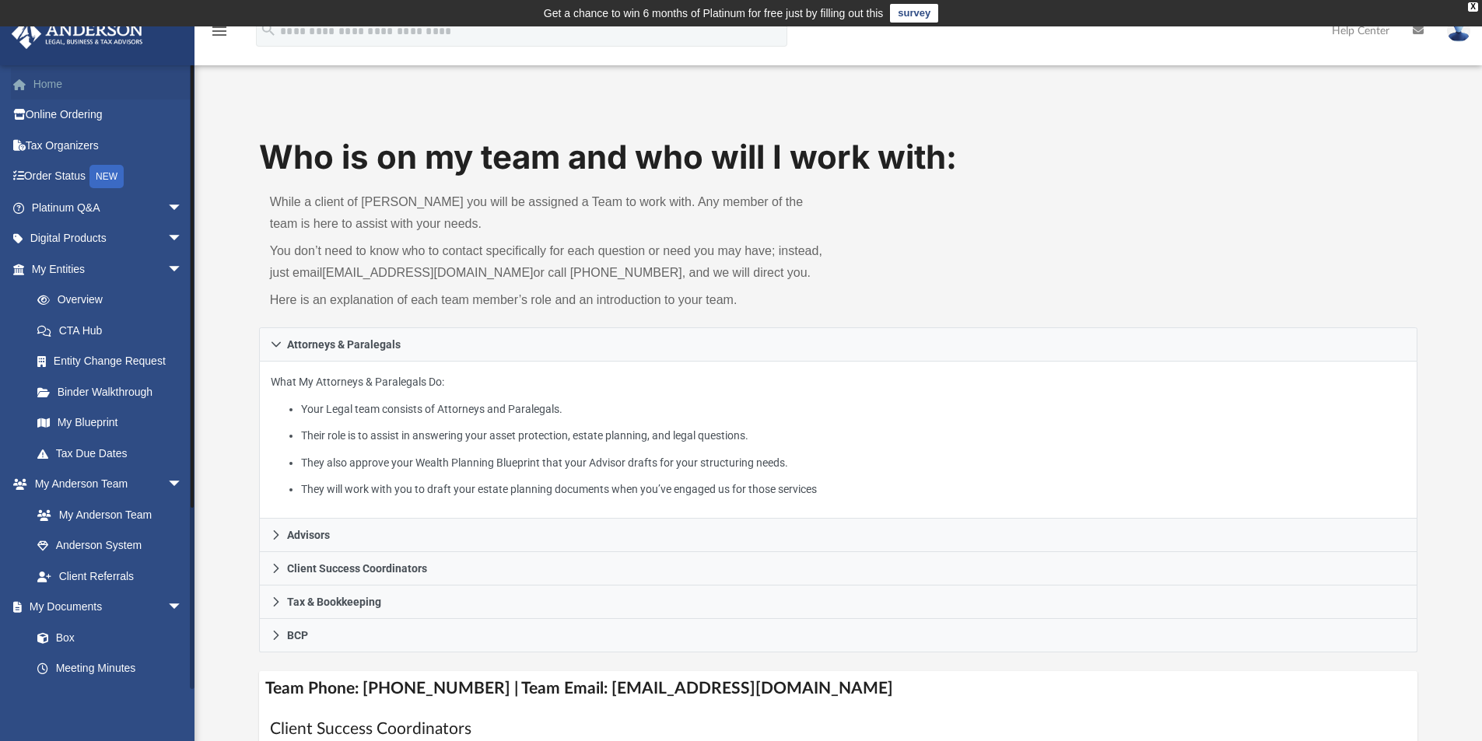
click at [61, 82] on link "Home" at bounding box center [108, 83] width 195 height 31
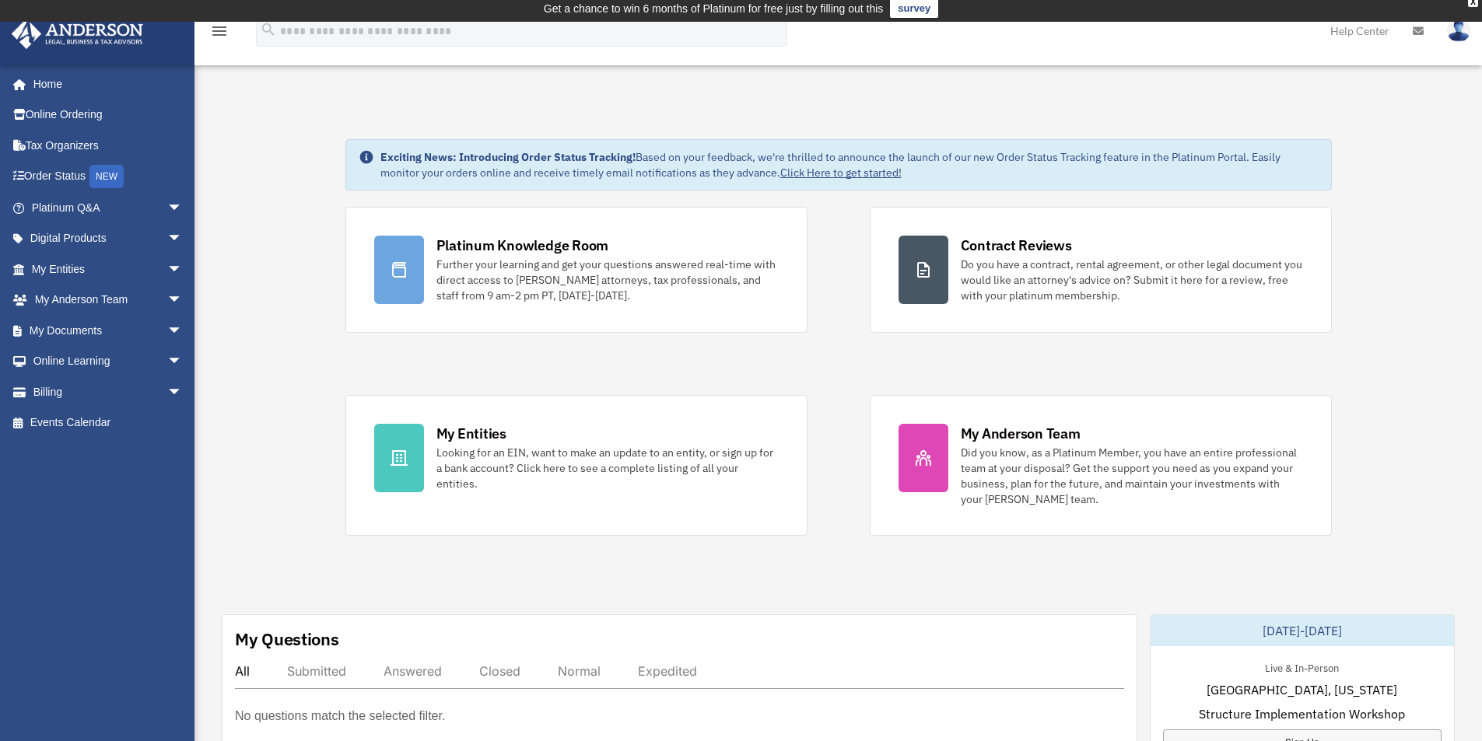
scroll to position [233, 0]
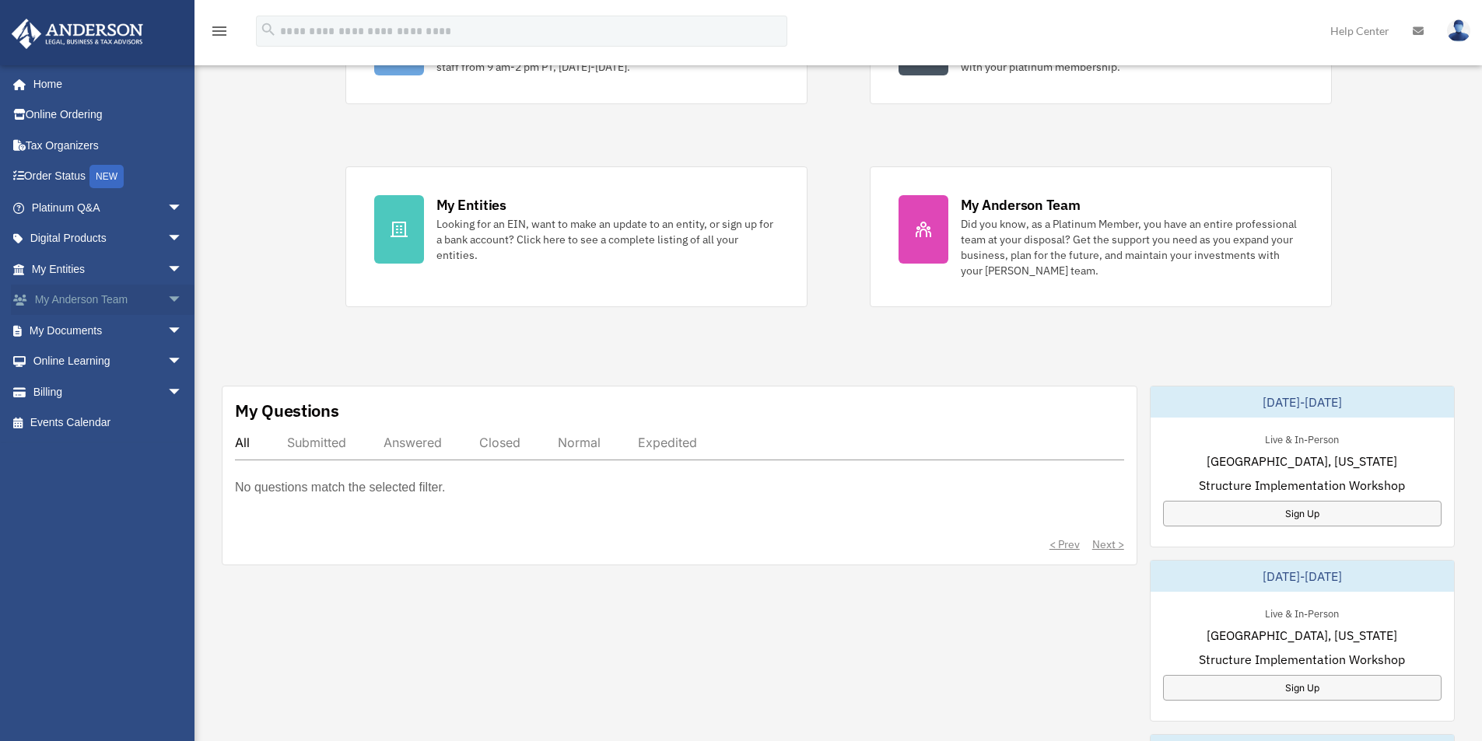
click at [167, 289] on span "arrow_drop_down" at bounding box center [182, 301] width 31 height 32
click at [111, 328] on link "My Anderson Team" at bounding box center [114, 330] width 184 height 31
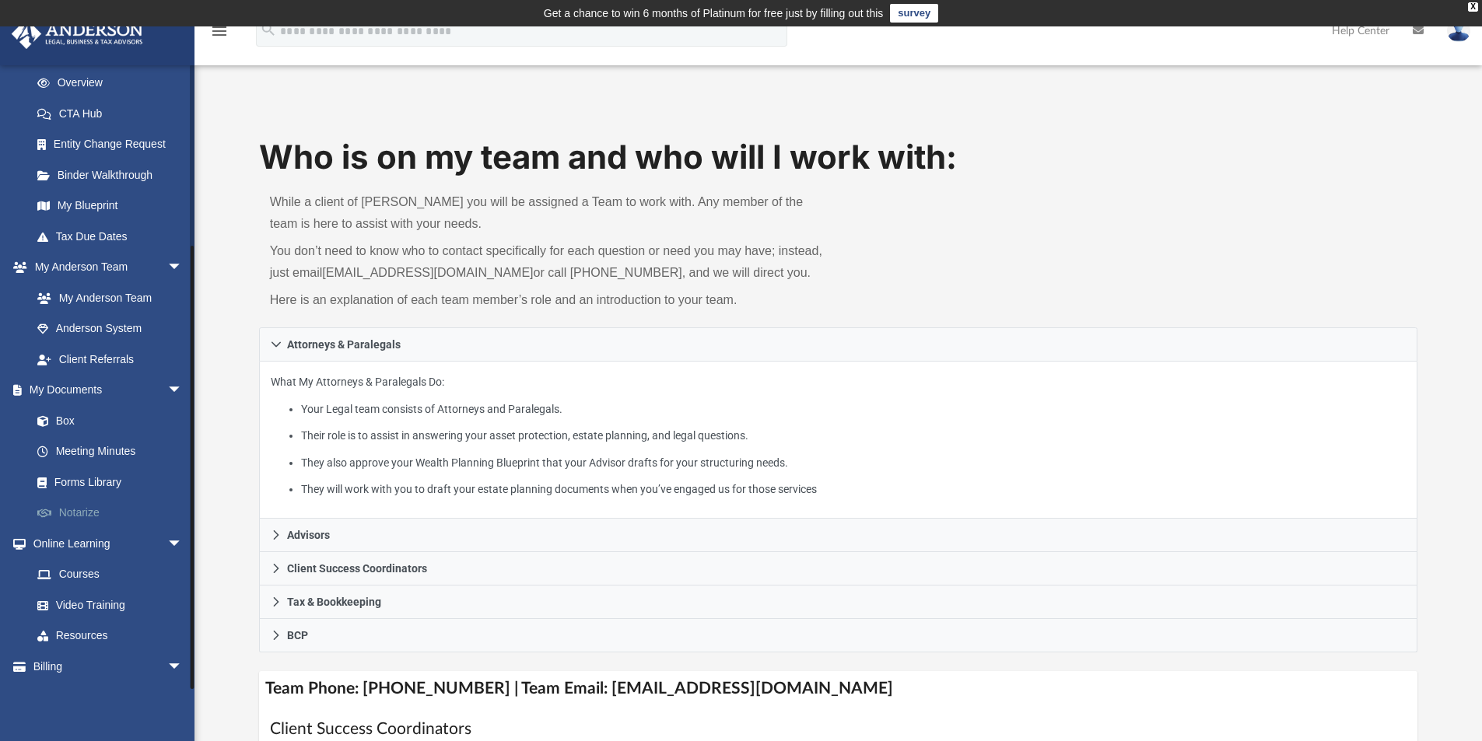
scroll to position [244, 0]
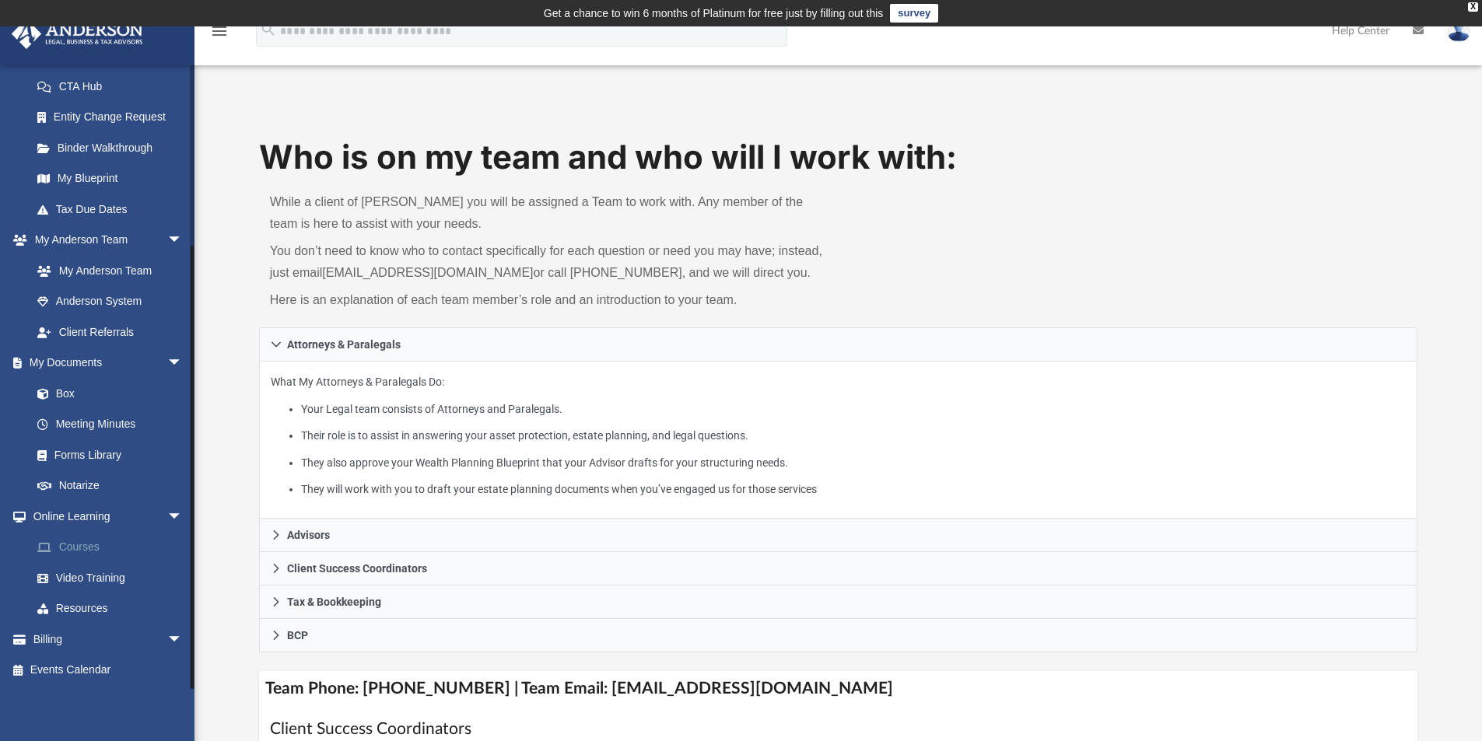
click at [87, 544] on link "Courses" at bounding box center [114, 547] width 184 height 31
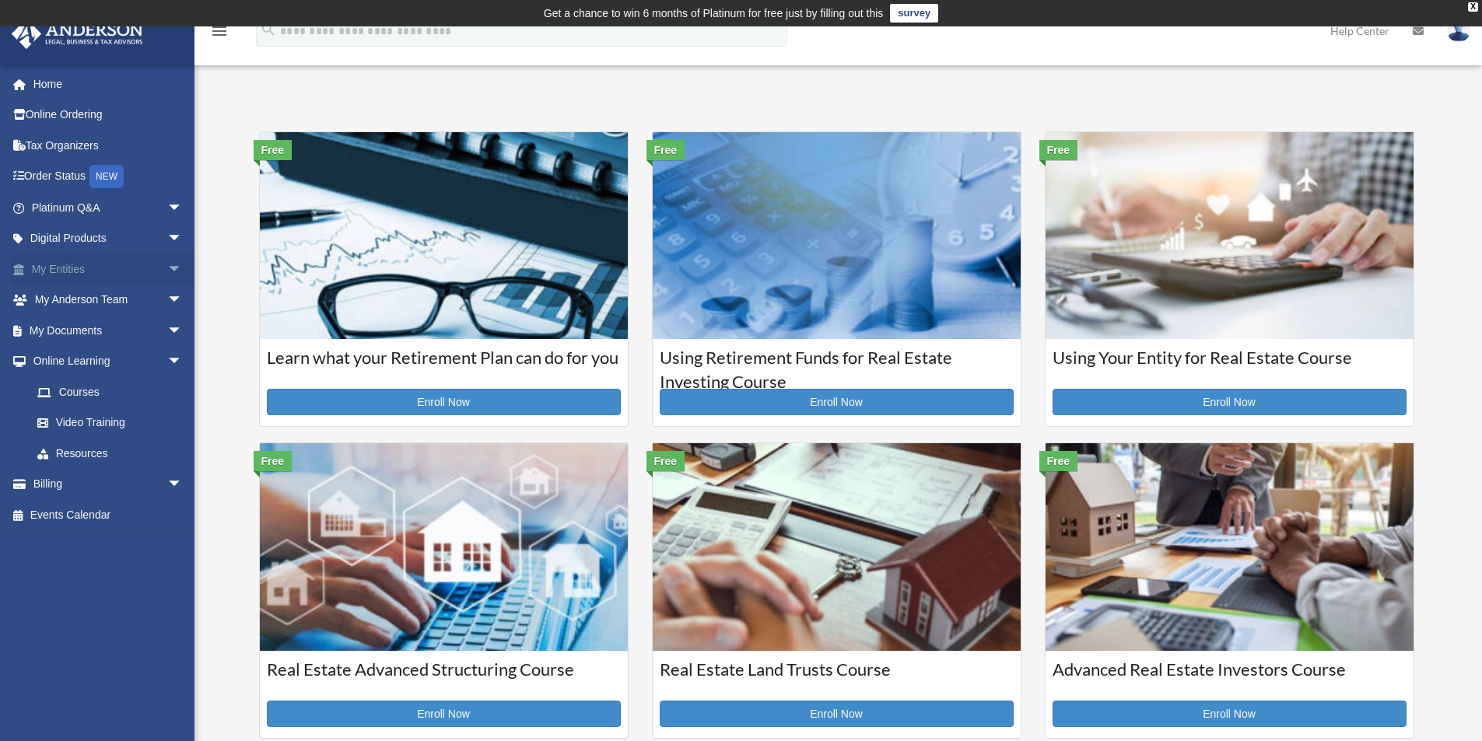
click at [69, 271] on link "My Entities arrow_drop_down" at bounding box center [108, 269] width 195 height 31
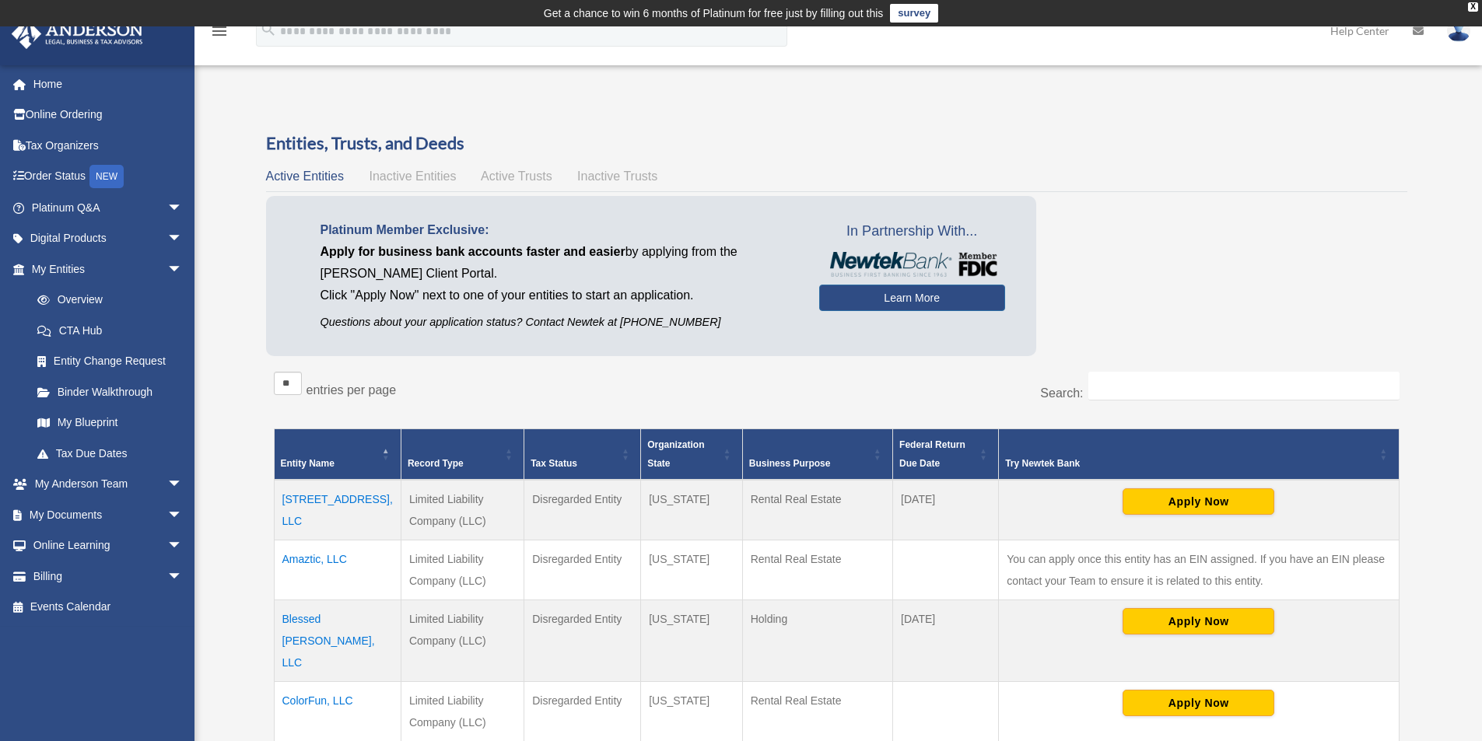
click at [425, 177] on span "Inactive Entities" at bounding box center [412, 176] width 87 height 13
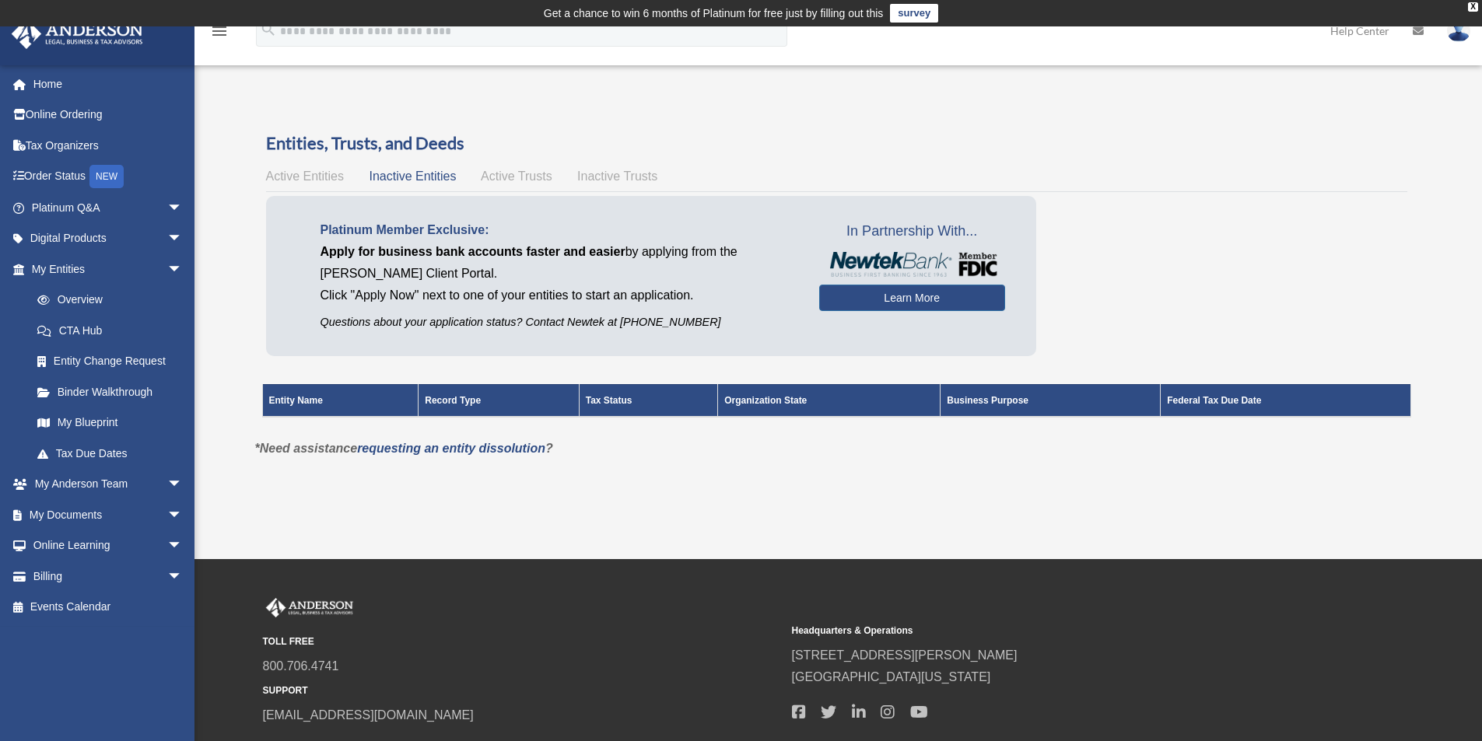
click at [497, 166] on div "Active Entities Inactive Entities Active Trusts Inactive Trusts" at bounding box center [836, 177] width 1141 height 22
click at [512, 180] on span "Active Trusts" at bounding box center [517, 176] width 72 height 13
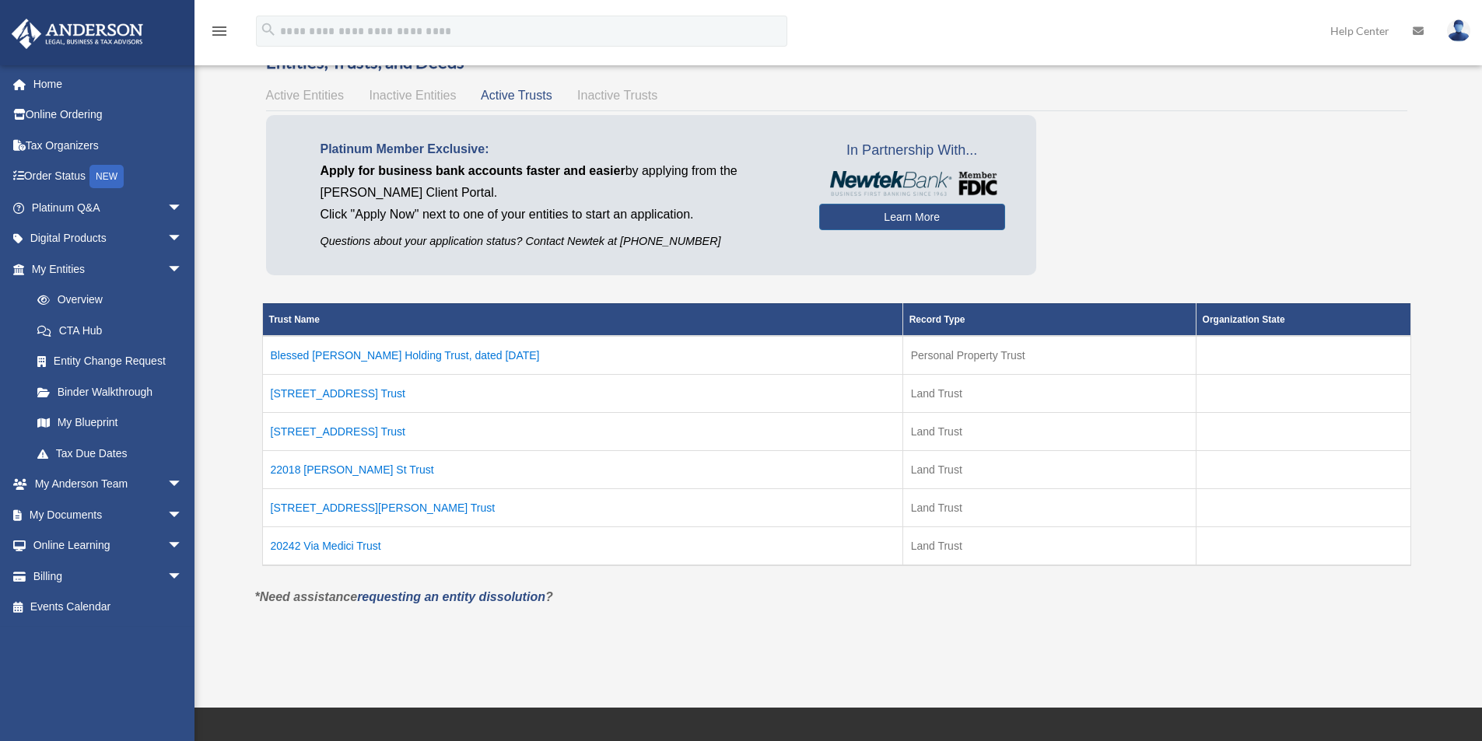
scroll to position [156, 0]
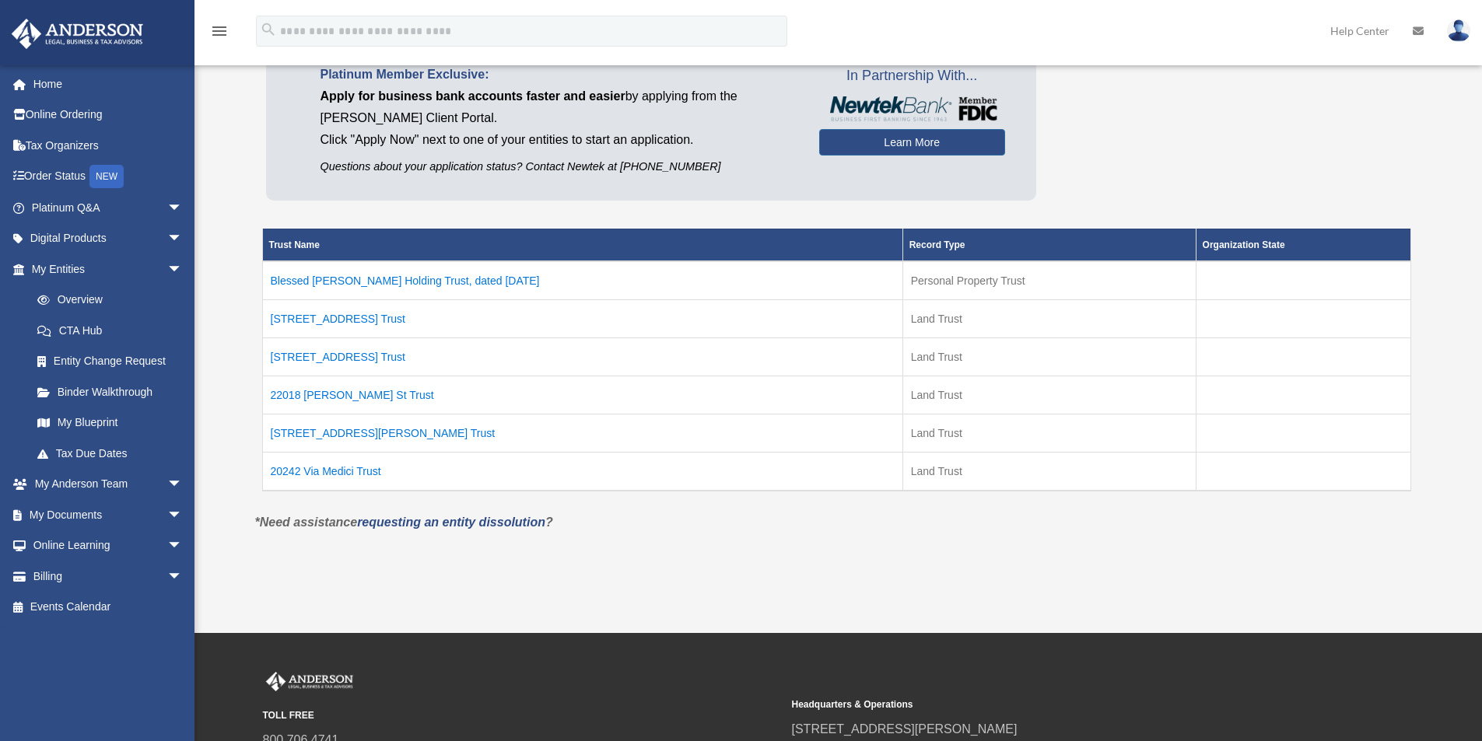
drag, startPoint x: 987, startPoint y: 470, endPoint x: 891, endPoint y: 471, distance: 96.5
click at [891, 471] on tr "20242 Via Medici Trust Land Trust" at bounding box center [836, 471] width 1148 height 39
click at [338, 471] on td "20242 Via Medici Trust" at bounding box center [582, 471] width 640 height 39
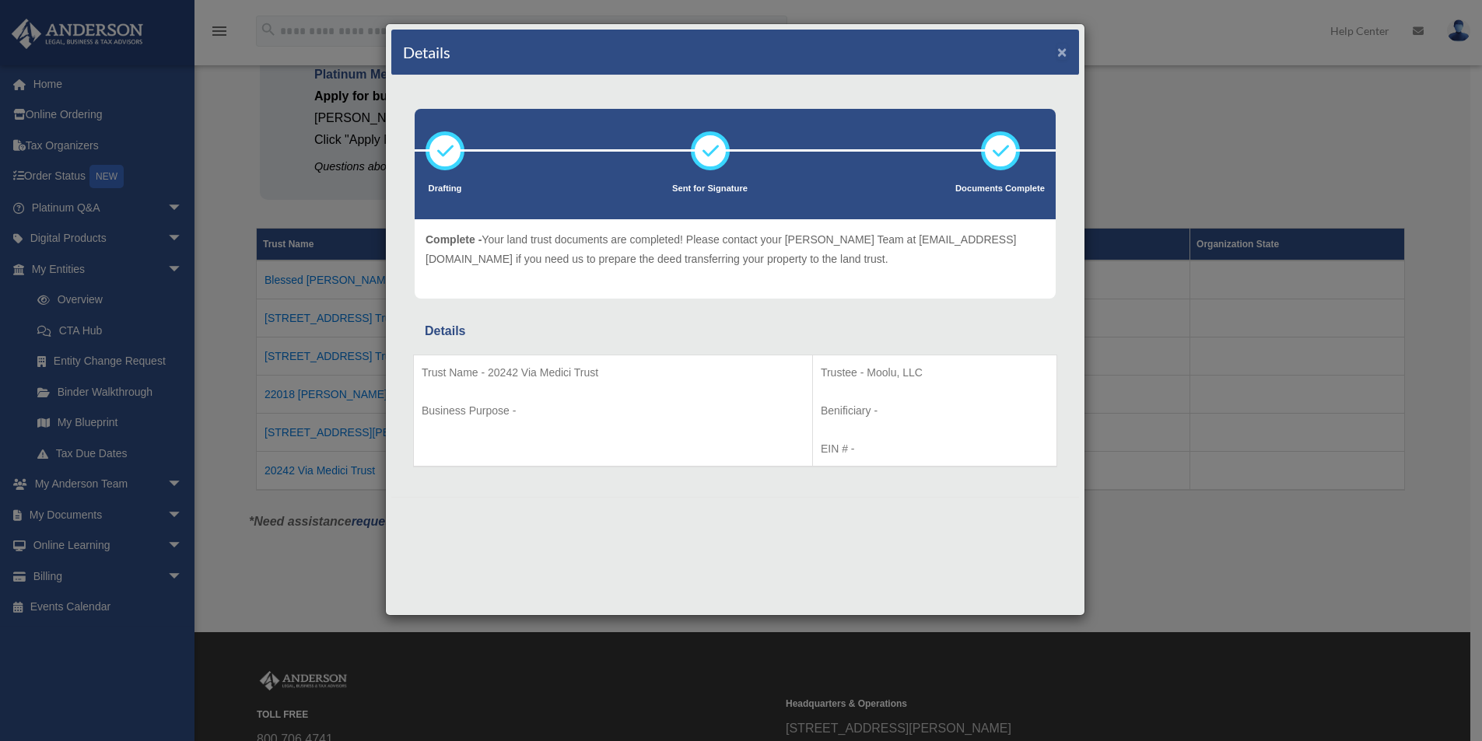
click at [1059, 51] on button "×" at bounding box center [1062, 52] width 10 height 16
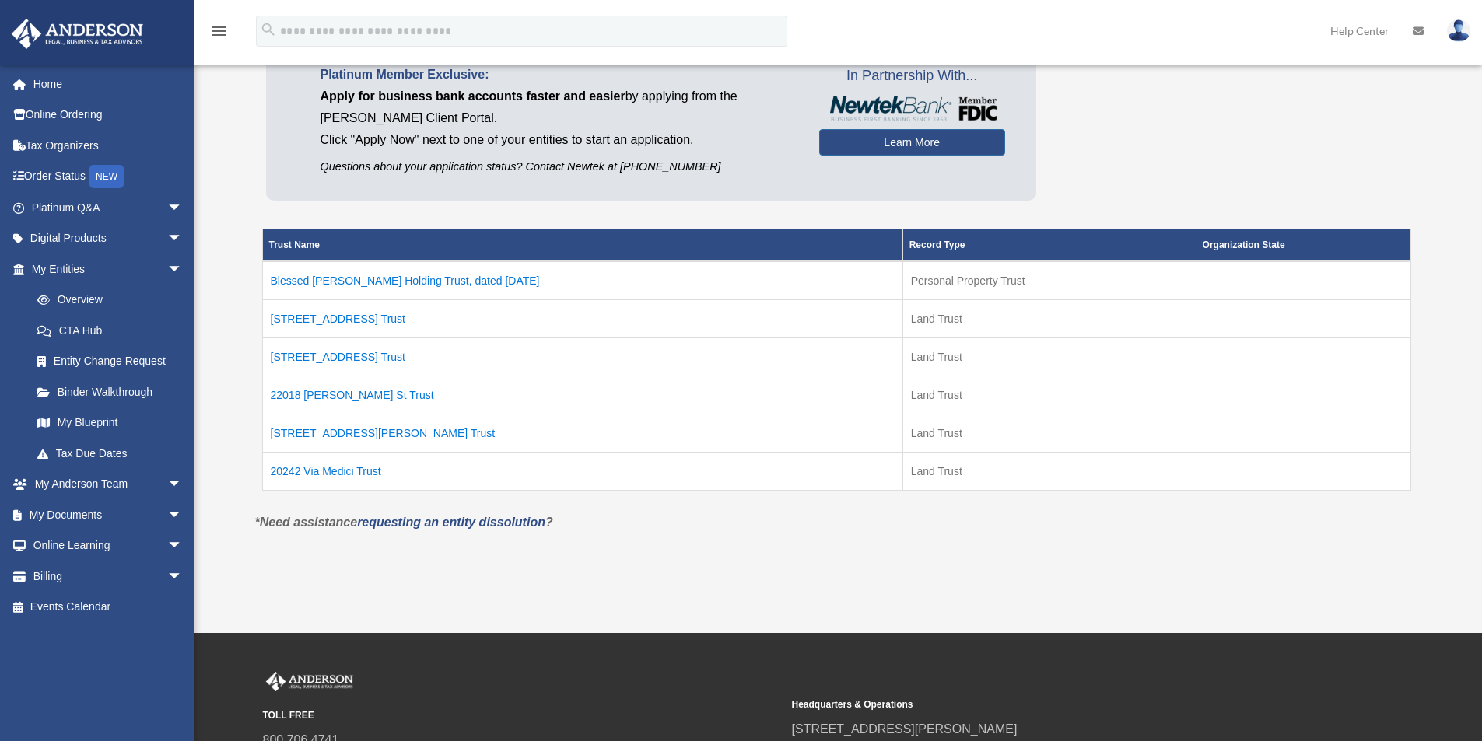
click at [360, 433] on td "8115 Hanna Ave Trust" at bounding box center [582, 433] width 640 height 38
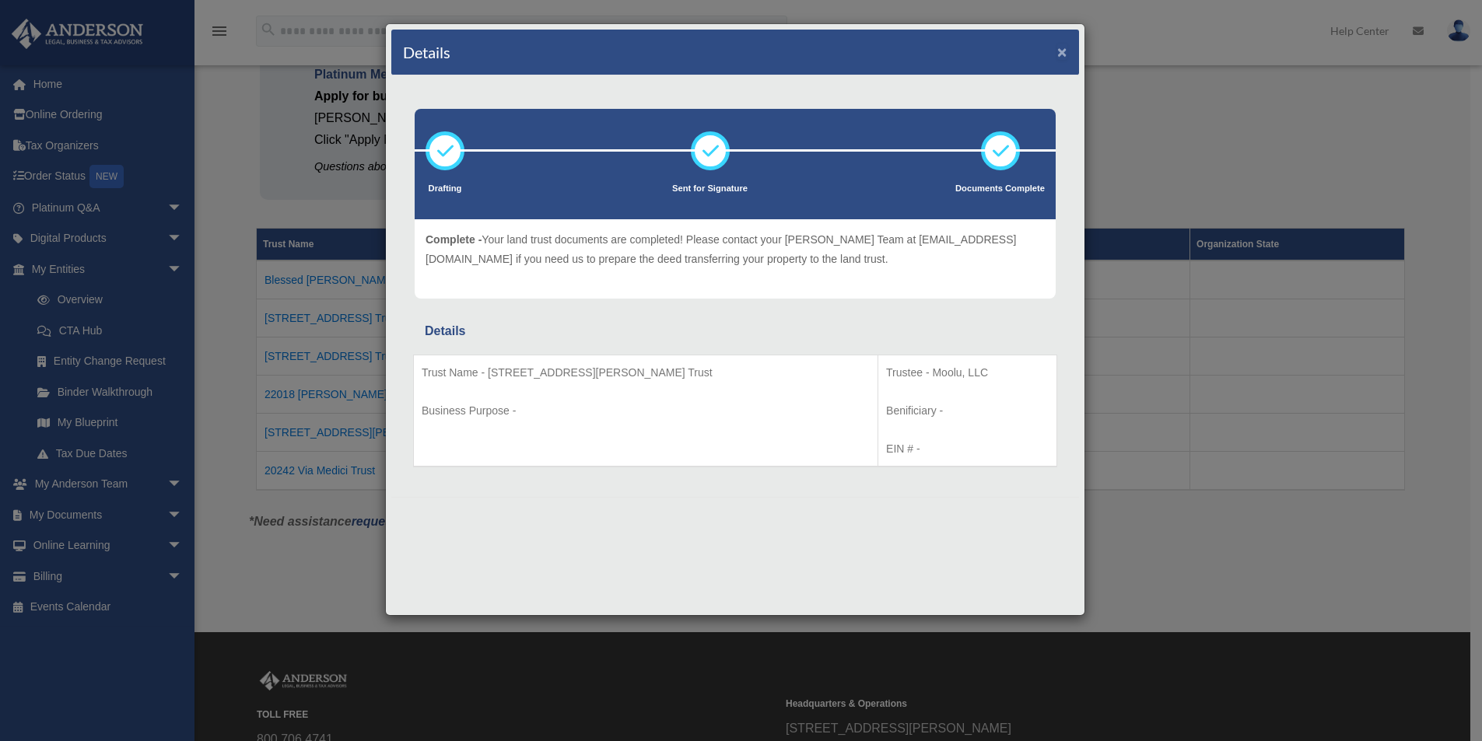
click at [1060, 58] on button "×" at bounding box center [1062, 52] width 10 height 16
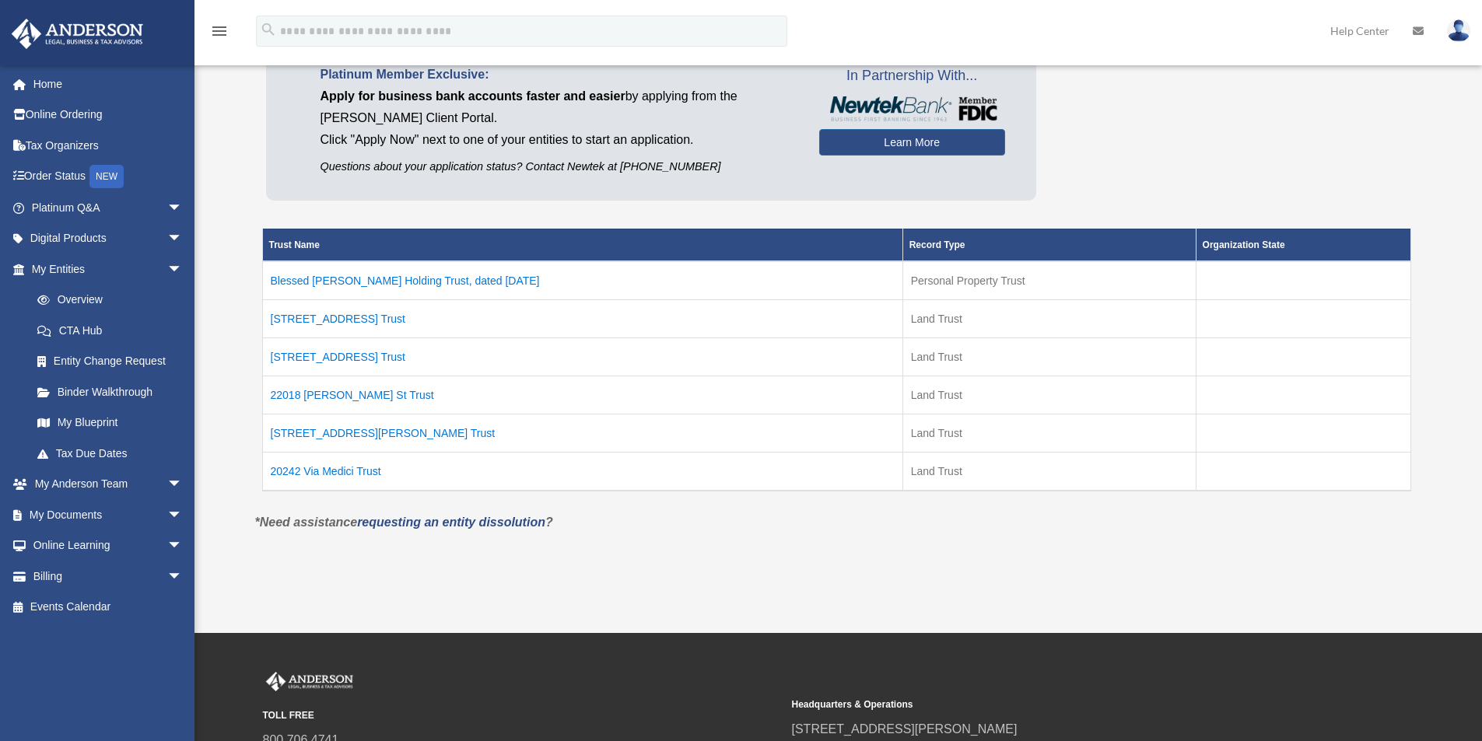
click at [405, 275] on td "Blessed Dino Doll Holding Trust, dated September 19, 2025" at bounding box center [582, 280] width 640 height 39
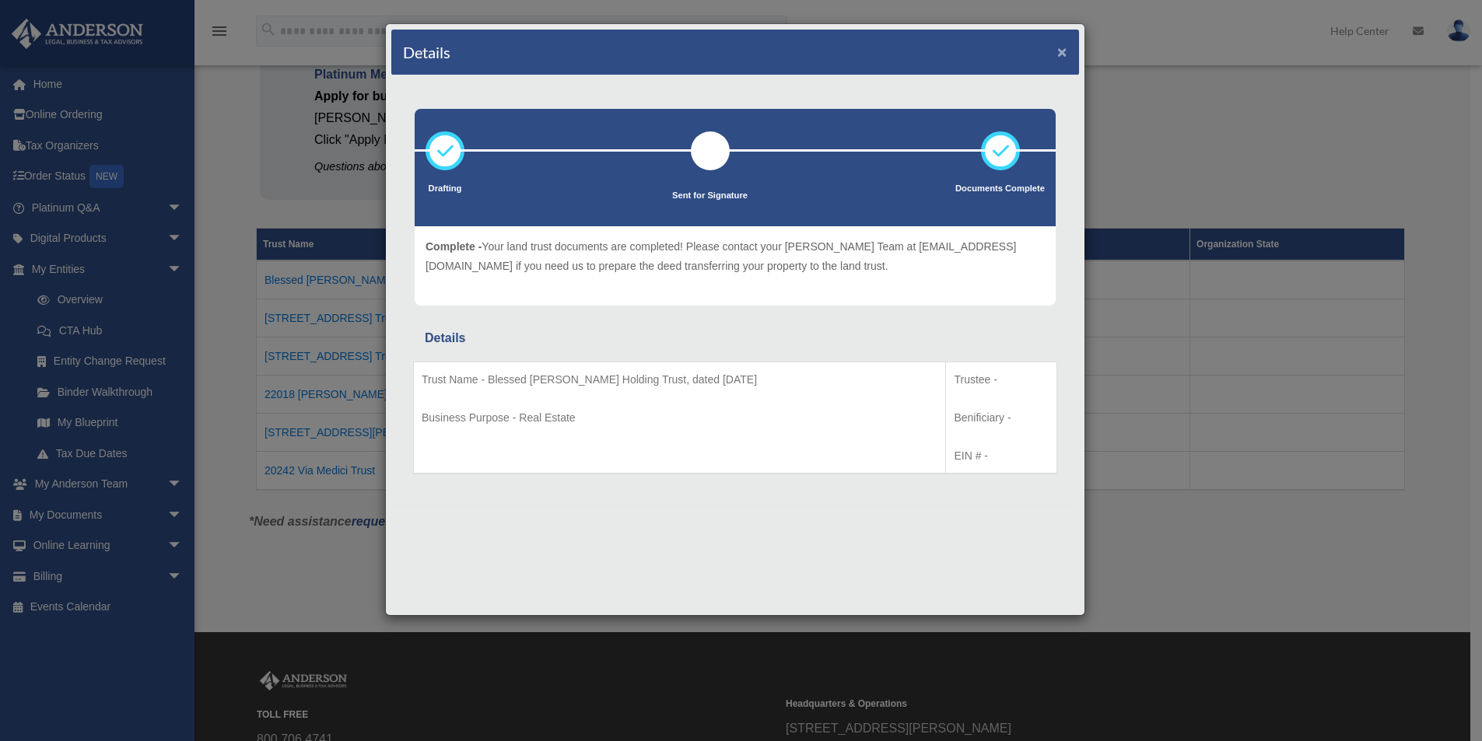
click at [1065, 51] on button "×" at bounding box center [1062, 52] width 10 height 16
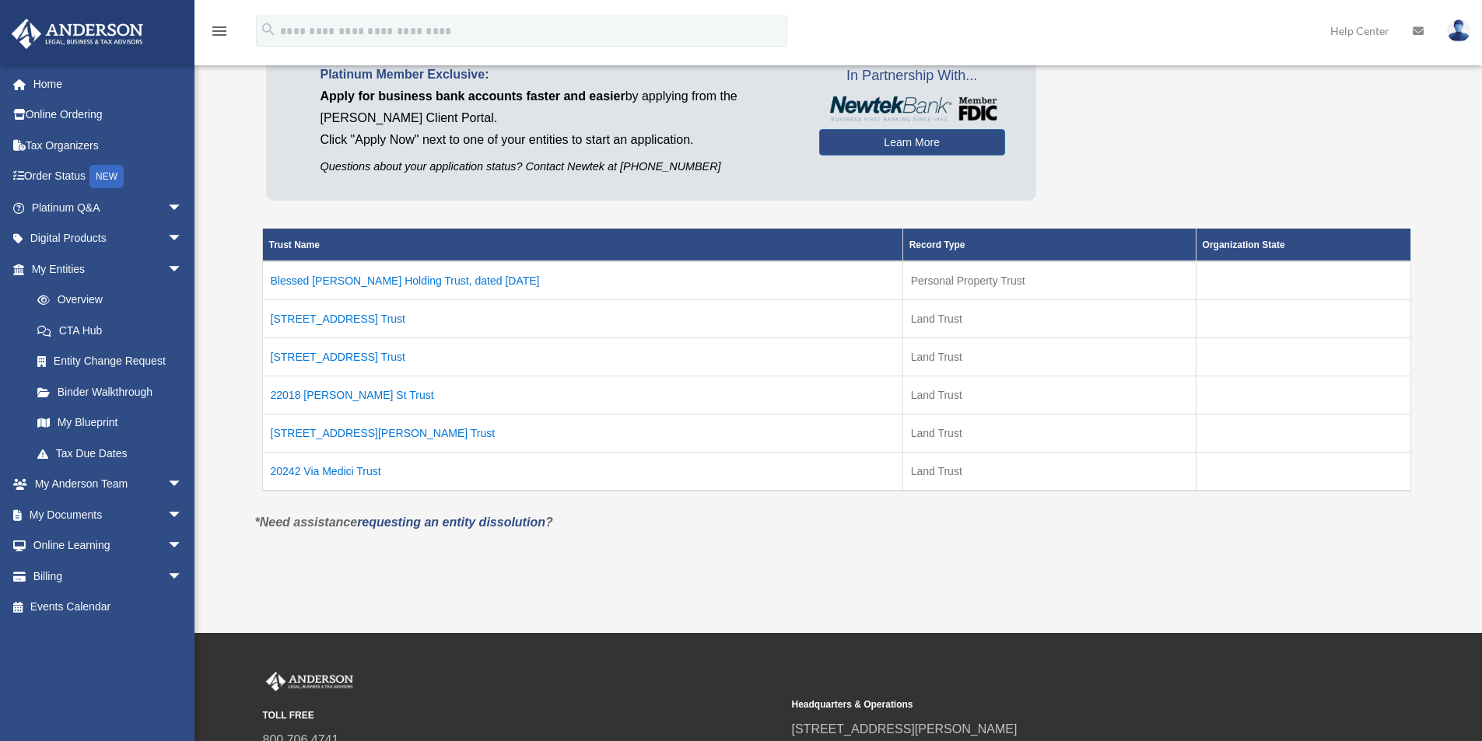
scroll to position [78, 0]
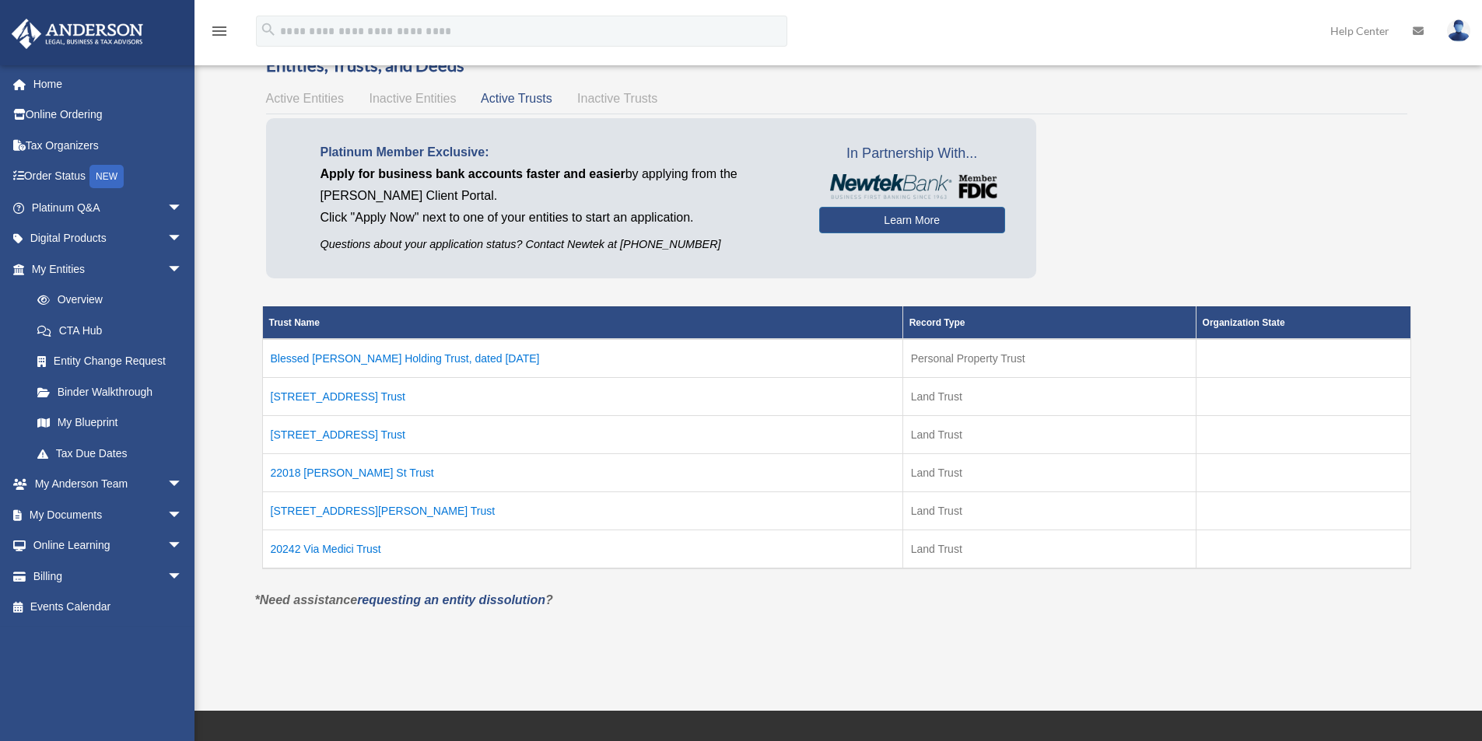
click at [331, 397] on td "21009 Saticoy St Trust" at bounding box center [582, 396] width 640 height 38
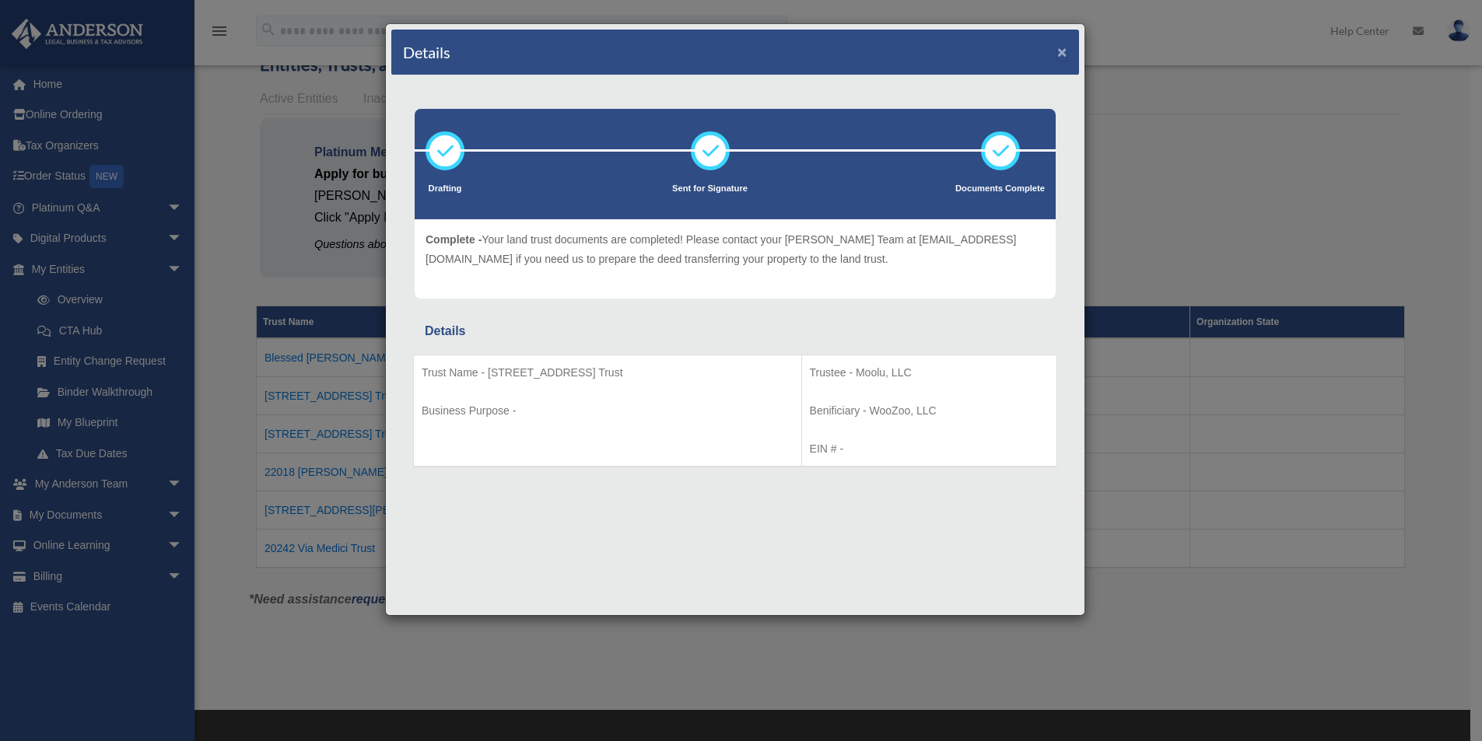
click at [1063, 54] on button "×" at bounding box center [1062, 52] width 10 height 16
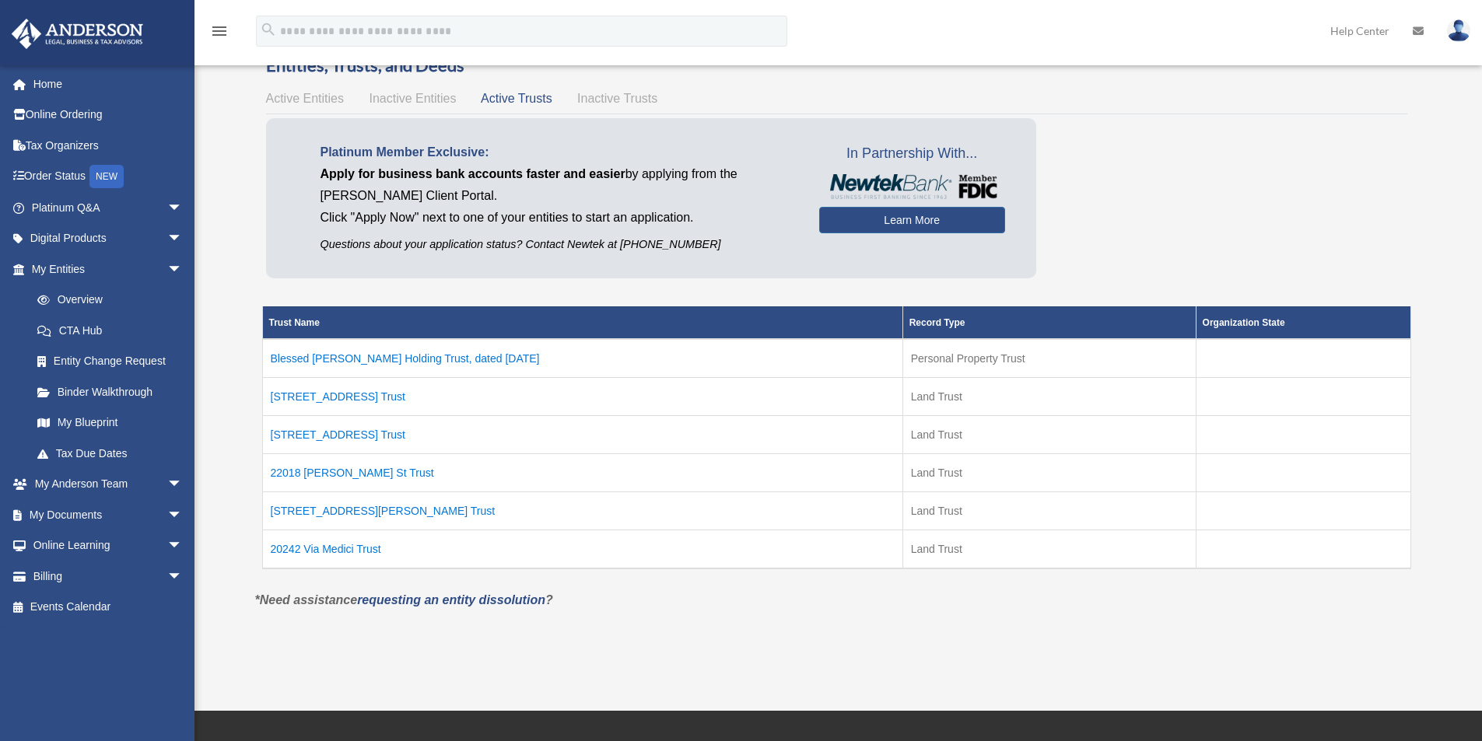
click at [439, 362] on td "Blessed Dino Doll Holding Trust, dated September 19, 2025" at bounding box center [582, 358] width 640 height 39
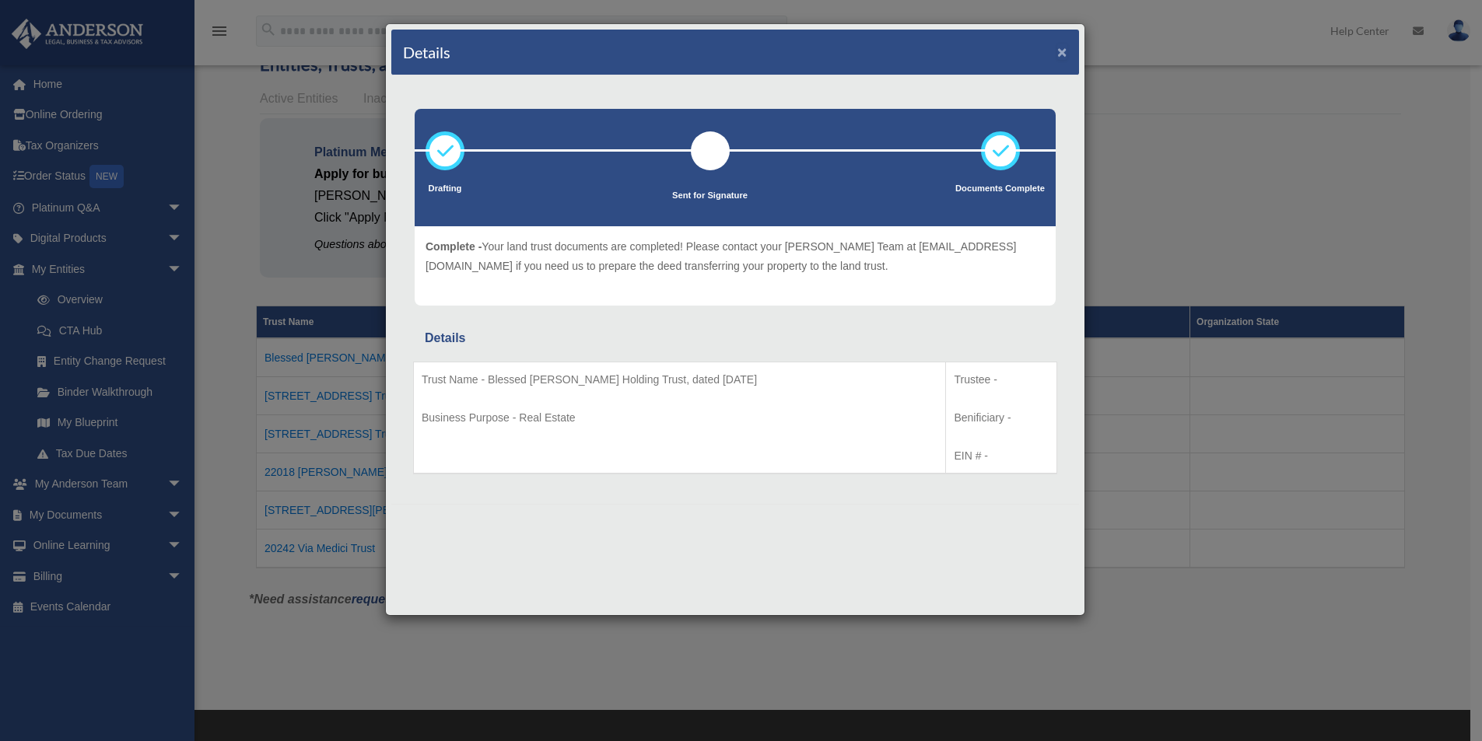
click at [1058, 53] on button "×" at bounding box center [1062, 52] width 10 height 16
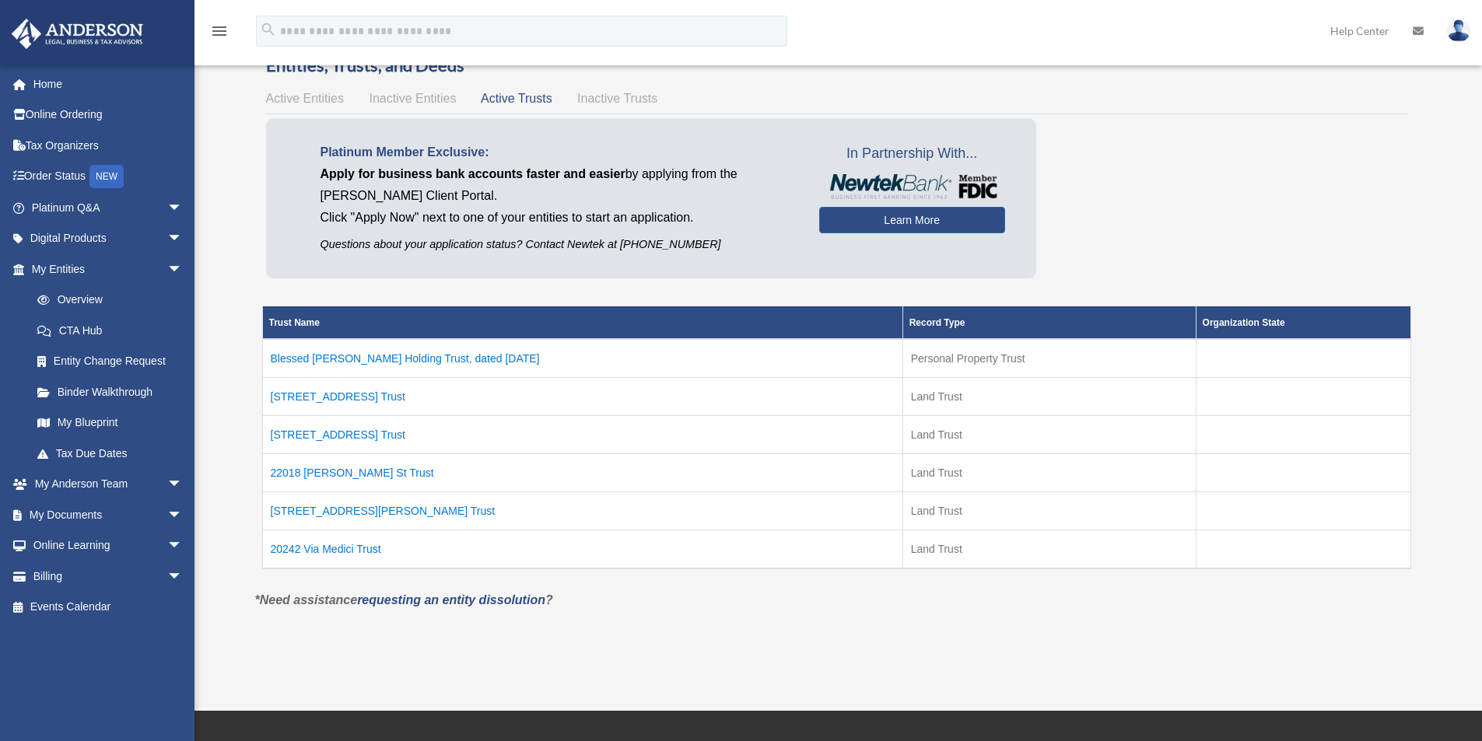
scroll to position [0, 0]
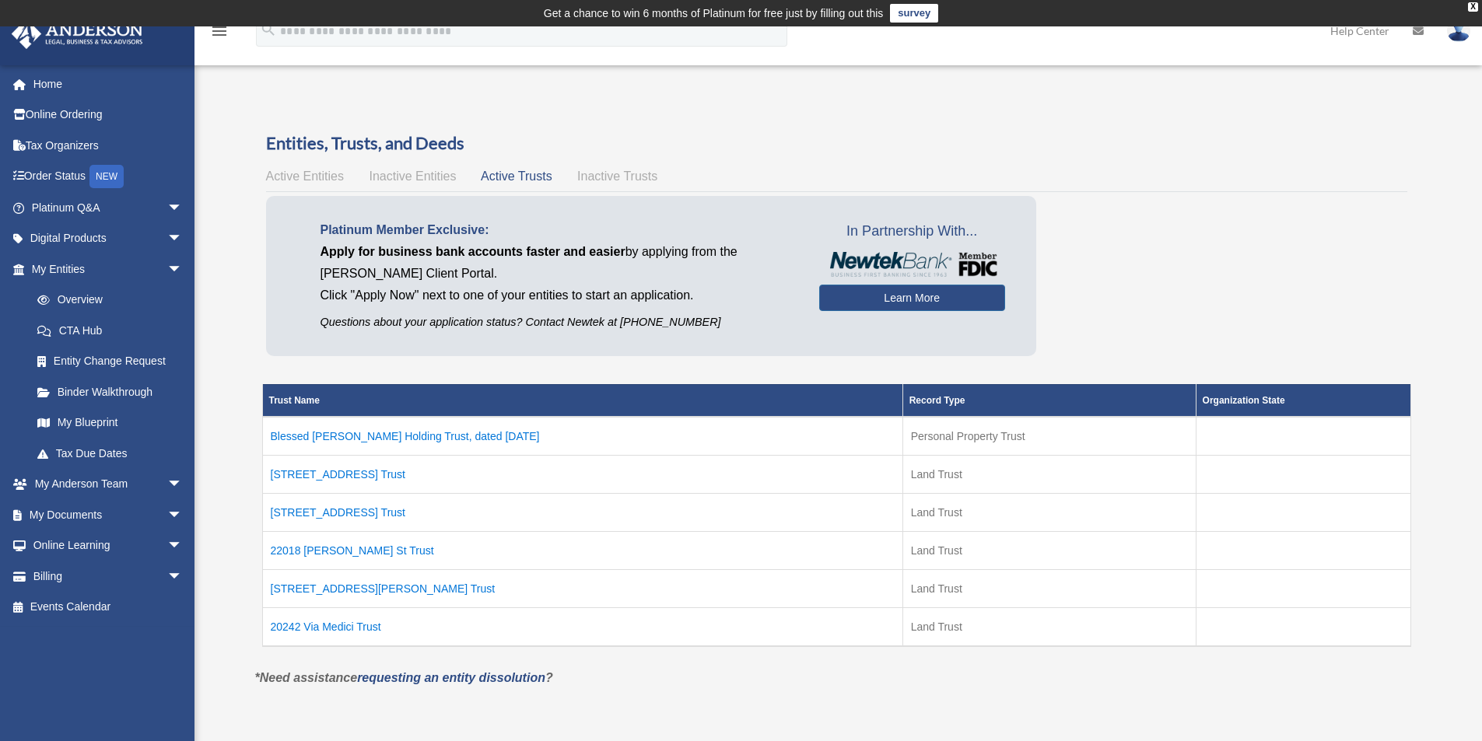
click at [623, 179] on span "Inactive Trusts" at bounding box center [617, 176] width 80 height 13
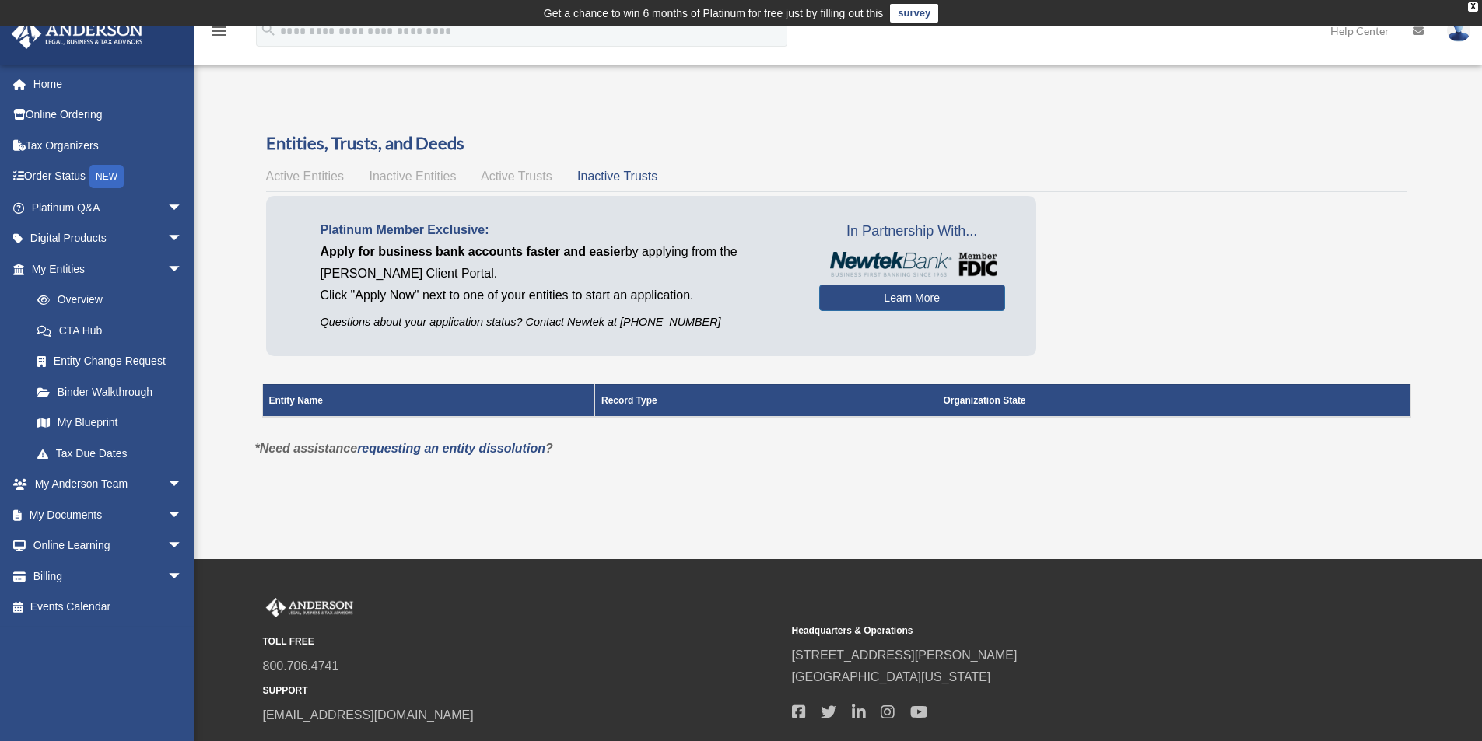
click at [320, 179] on span "Active Entities" at bounding box center [305, 176] width 78 height 13
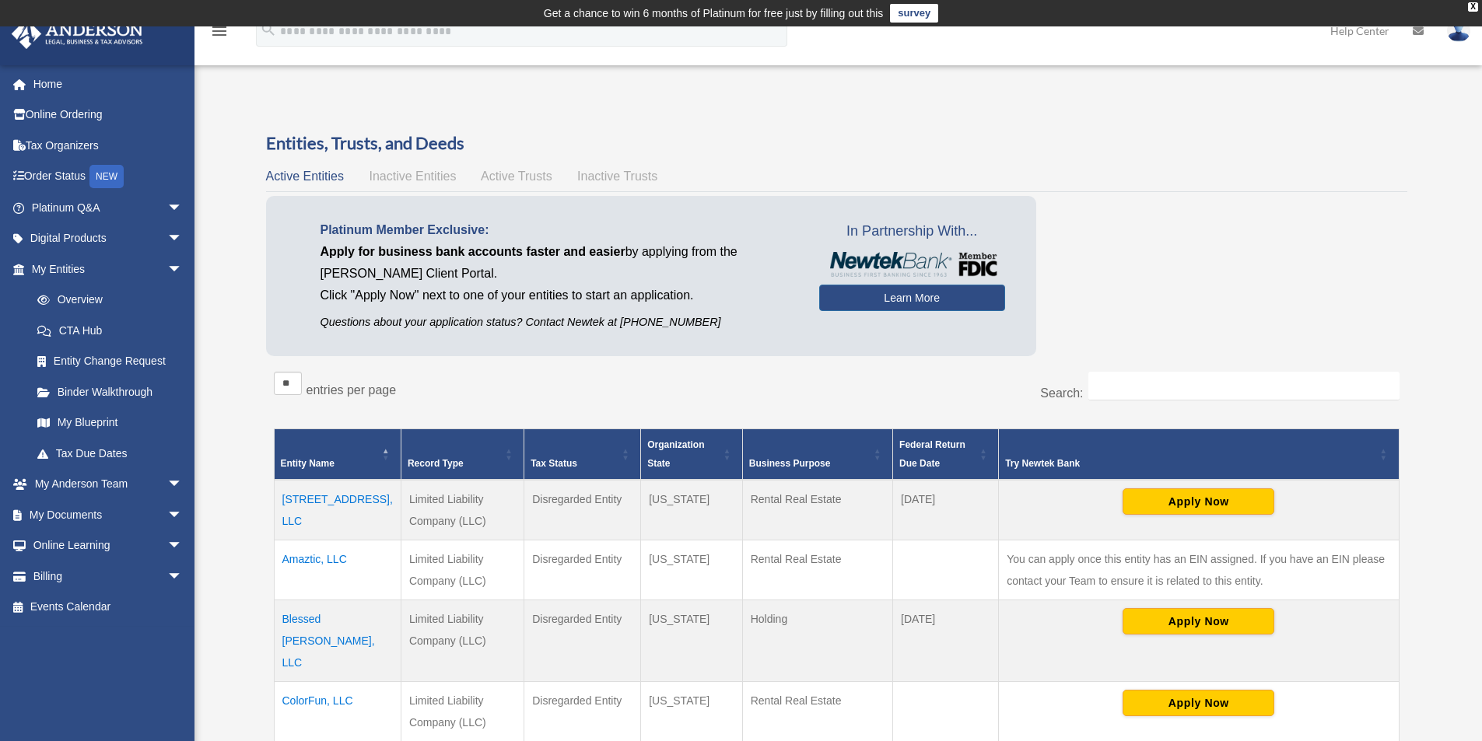
click at [531, 182] on span "Active Trusts" at bounding box center [517, 176] width 72 height 13
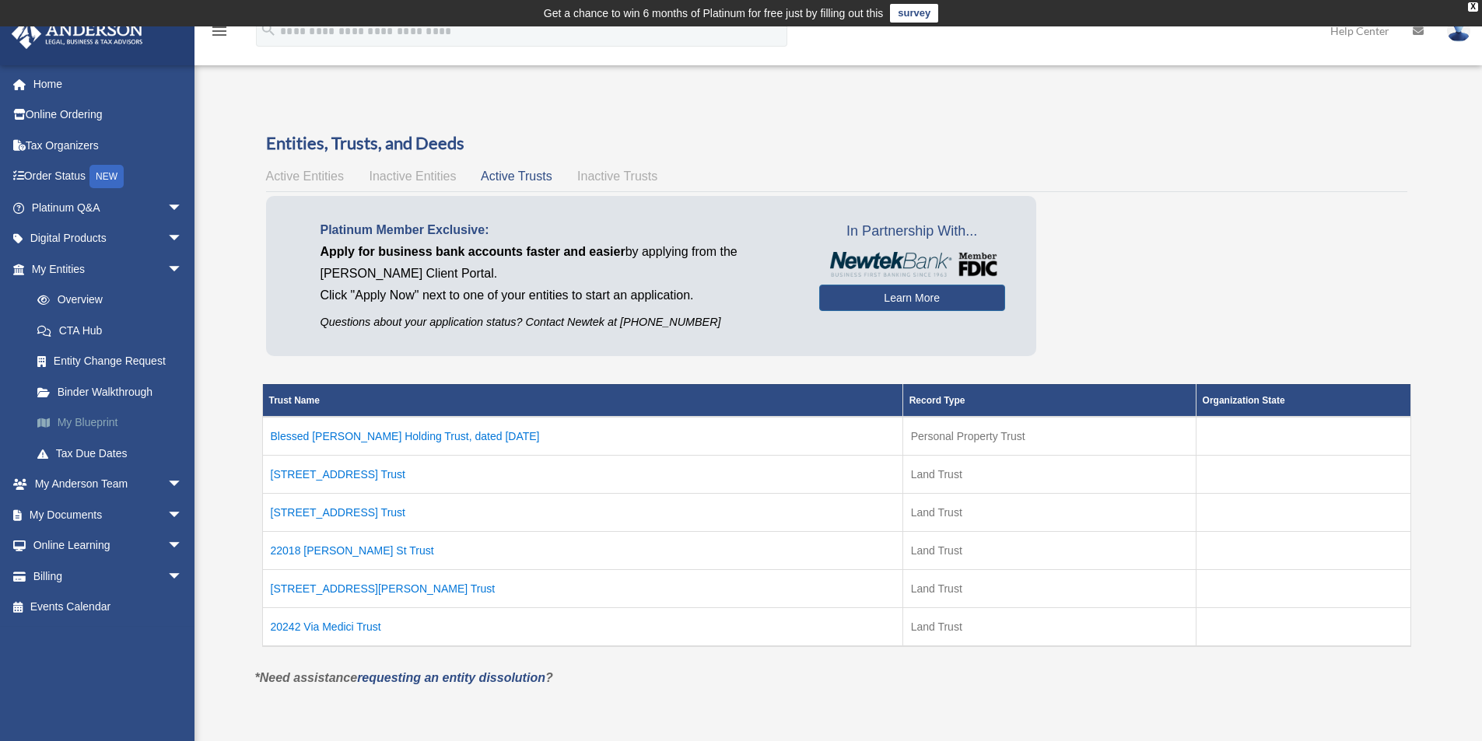
click at [89, 423] on link "My Blueprint" at bounding box center [114, 423] width 184 height 31
